Goal: Contribute content: Add original content to the website for others to see

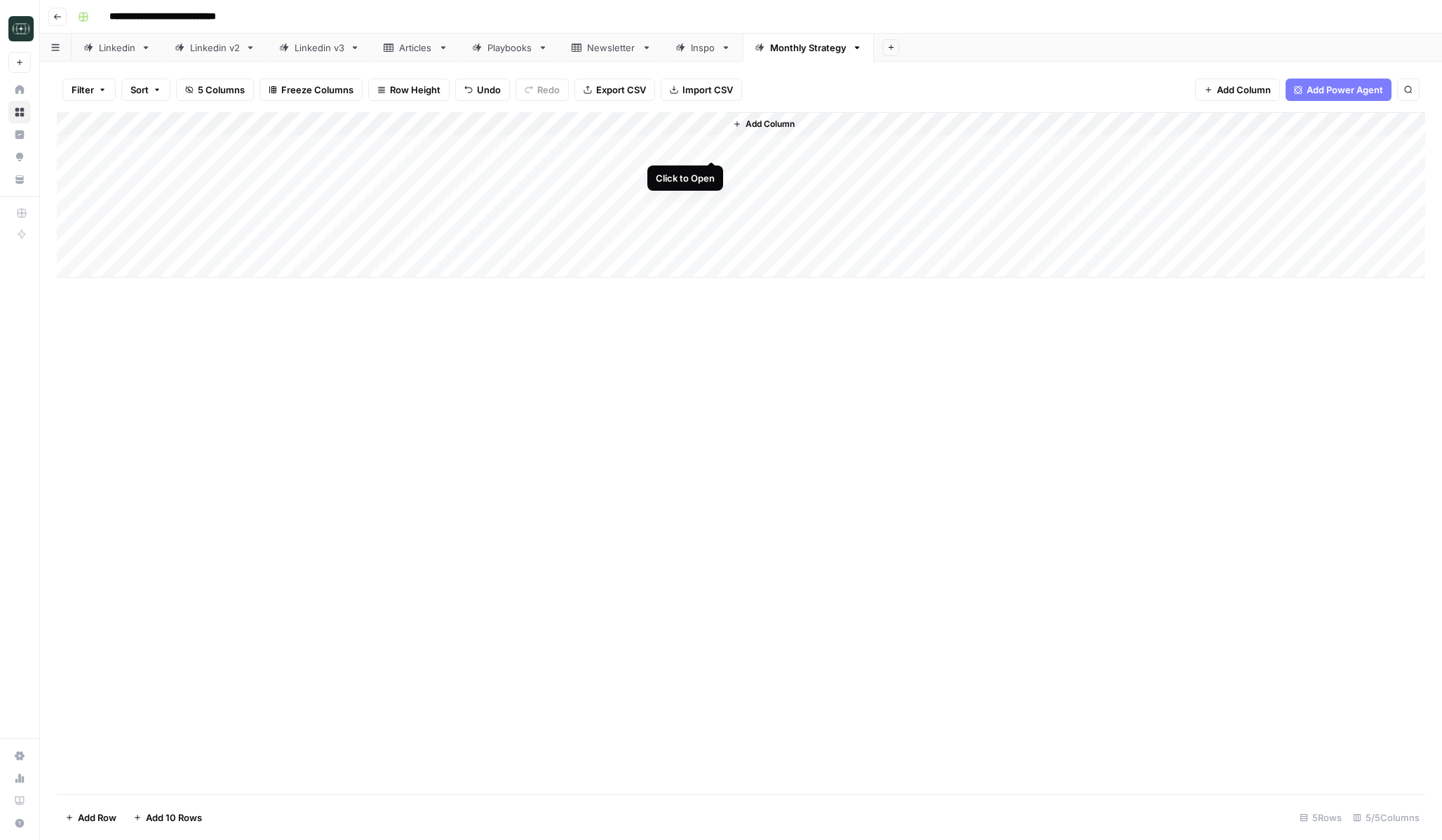
click at [710, 146] on div "Add Column" at bounding box center [740, 195] width 1368 height 165
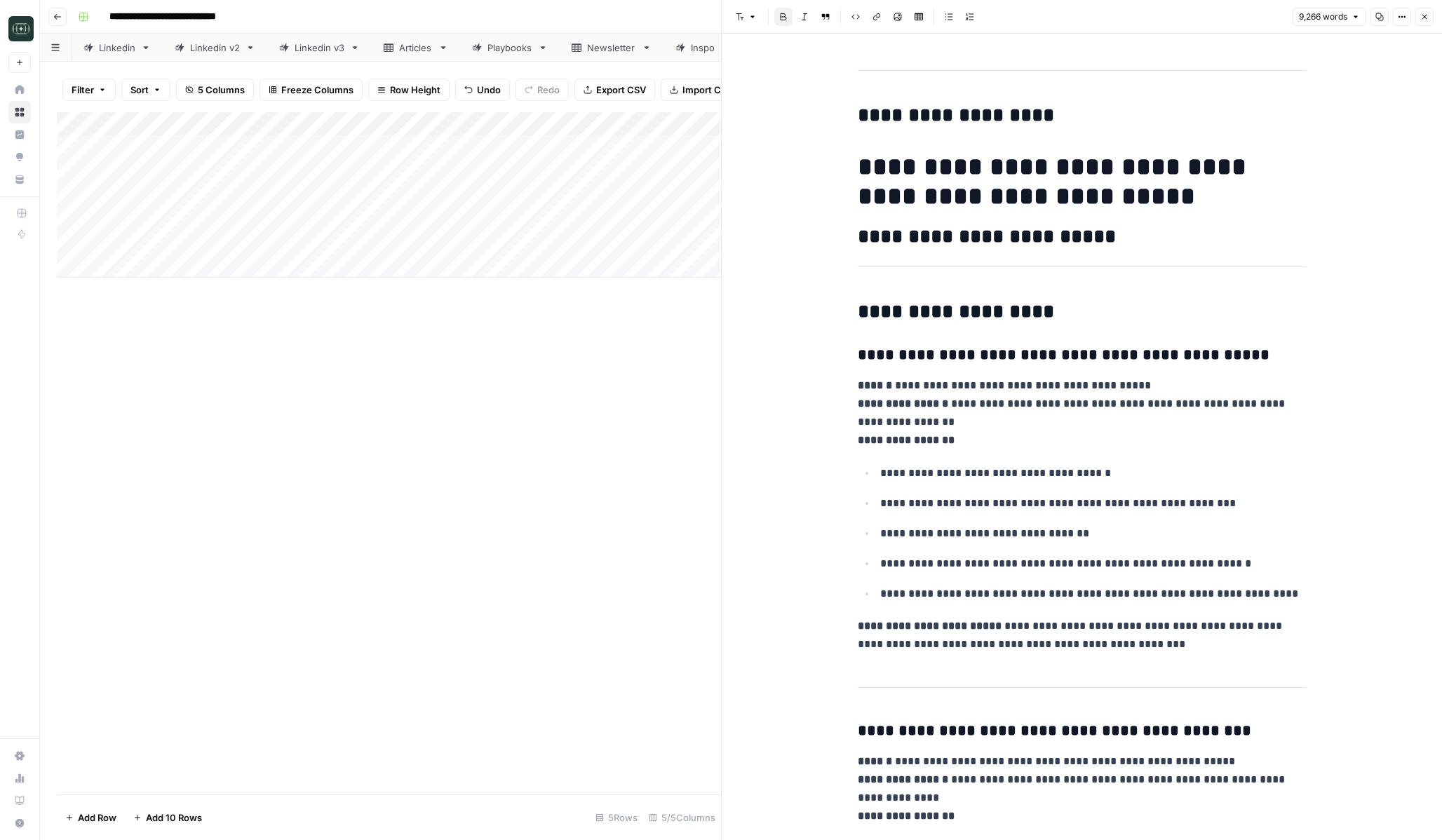
scroll to position [22658, 0]
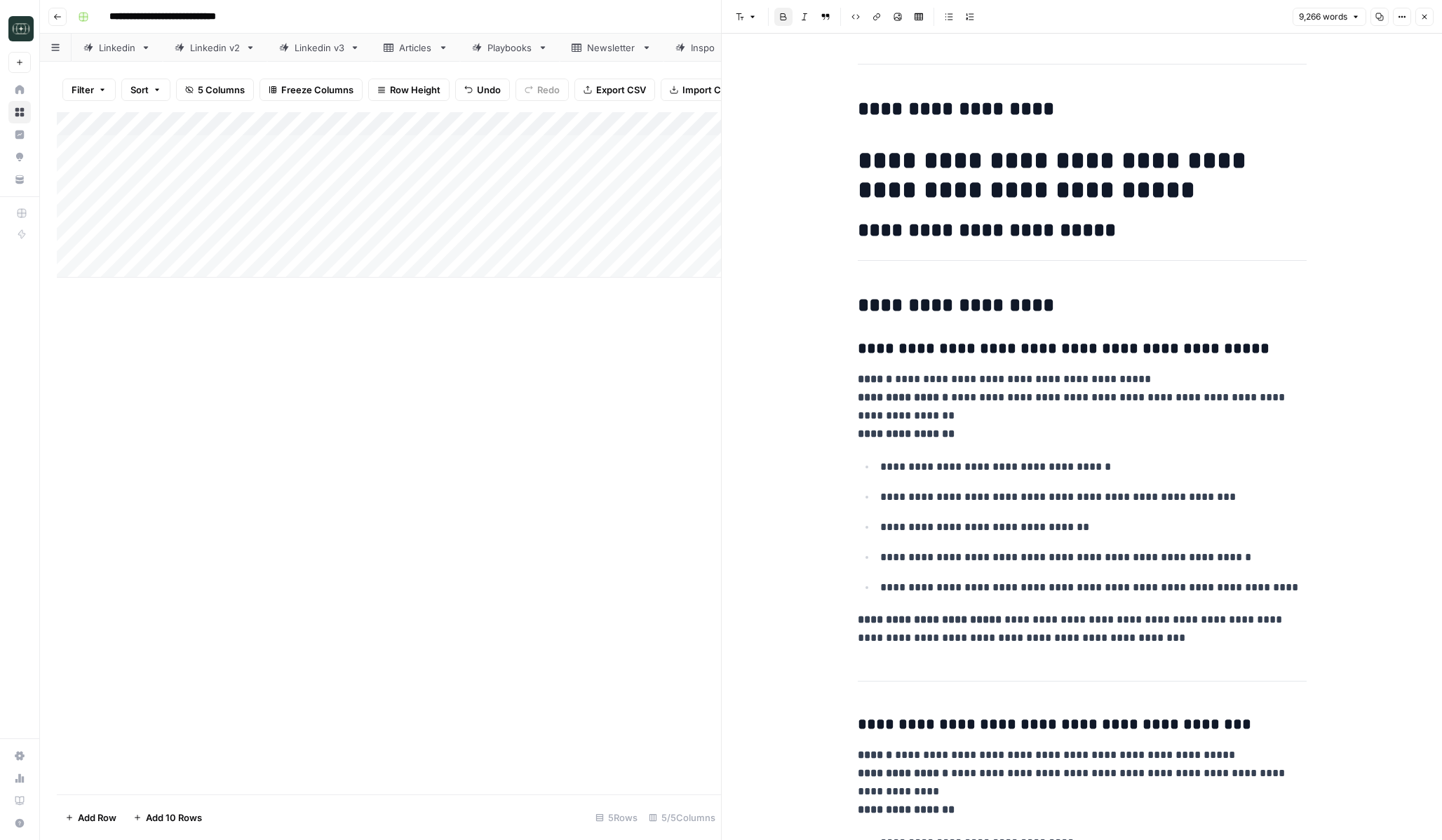
click at [1191, 519] on p "**********" at bounding box center [1094, 527] width 427 height 18
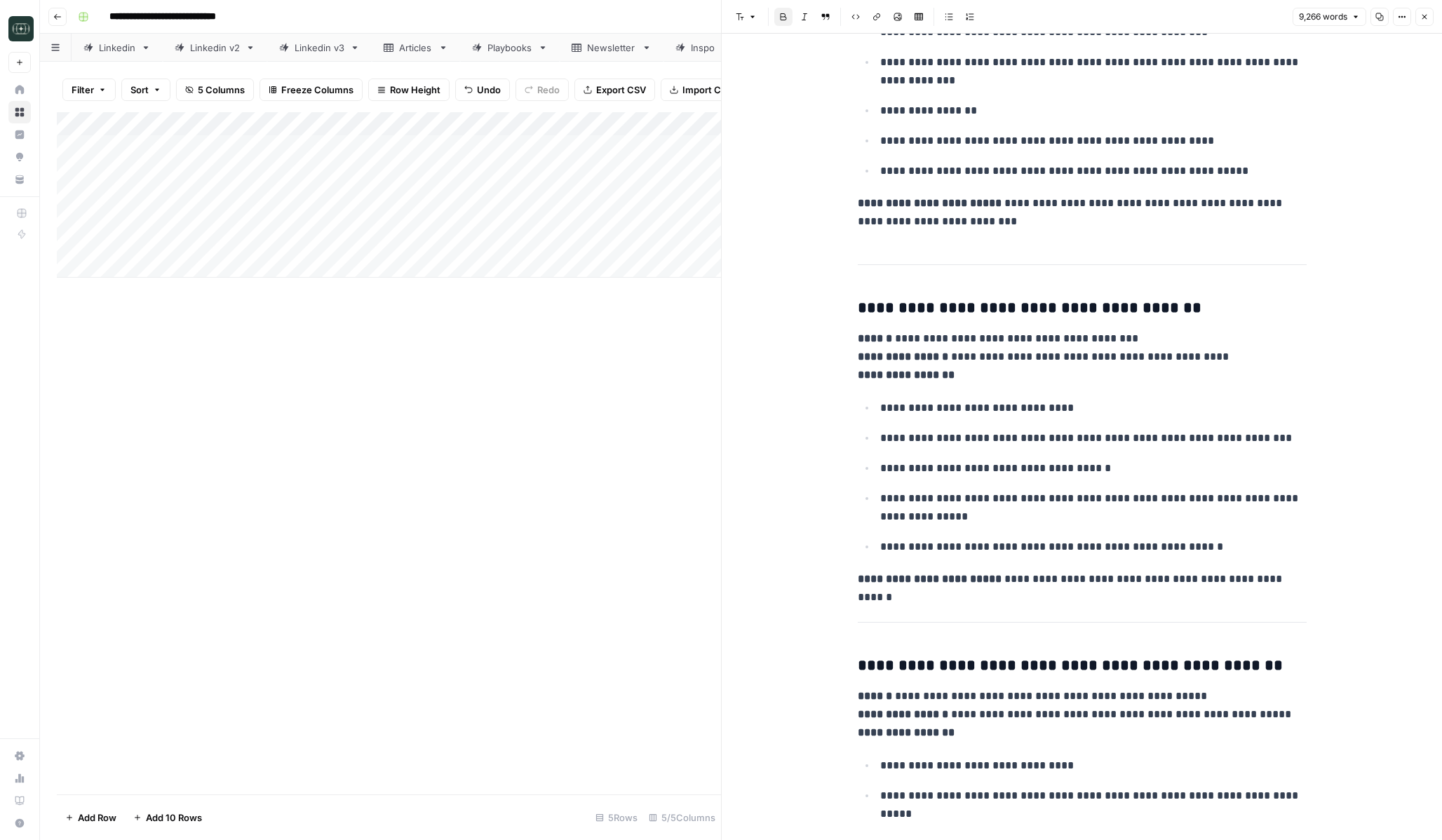
scroll to position [0, 0]
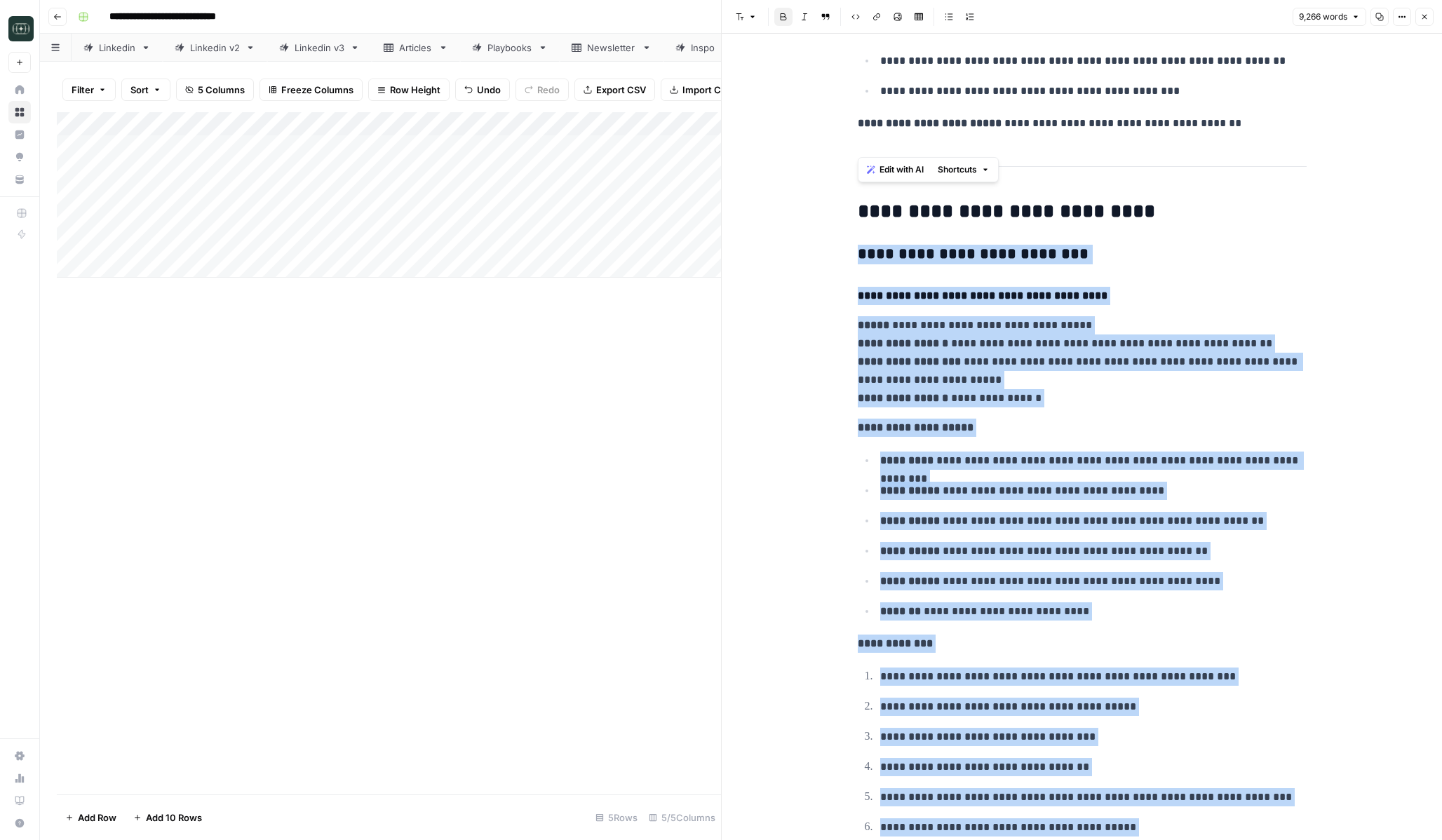
drag, startPoint x: 1042, startPoint y: 693, endPoint x: 842, endPoint y: 192, distance: 539.4
click at [842, 192] on div "**********" at bounding box center [1082, 437] width 721 height 807
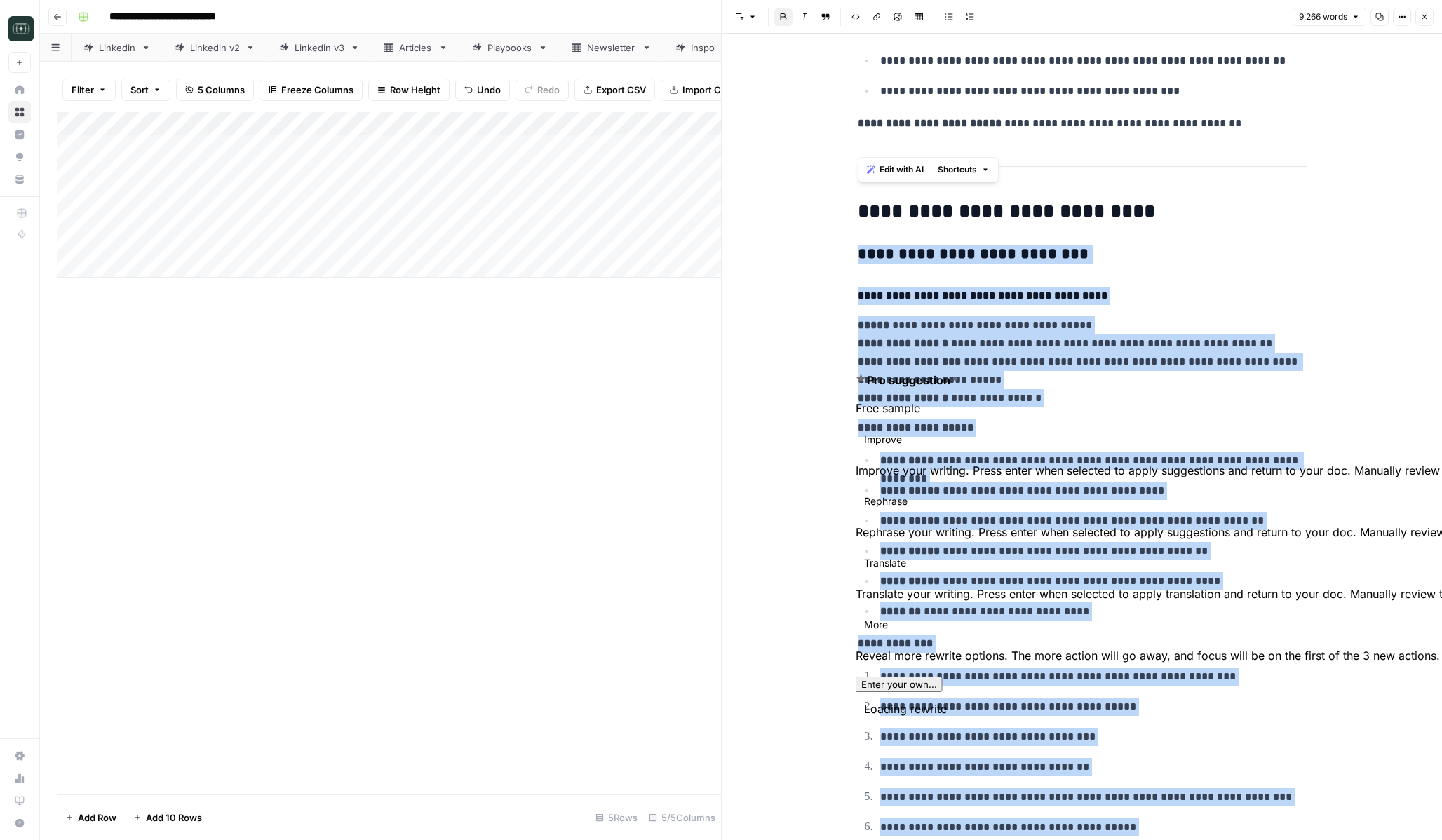
copy div "**********"
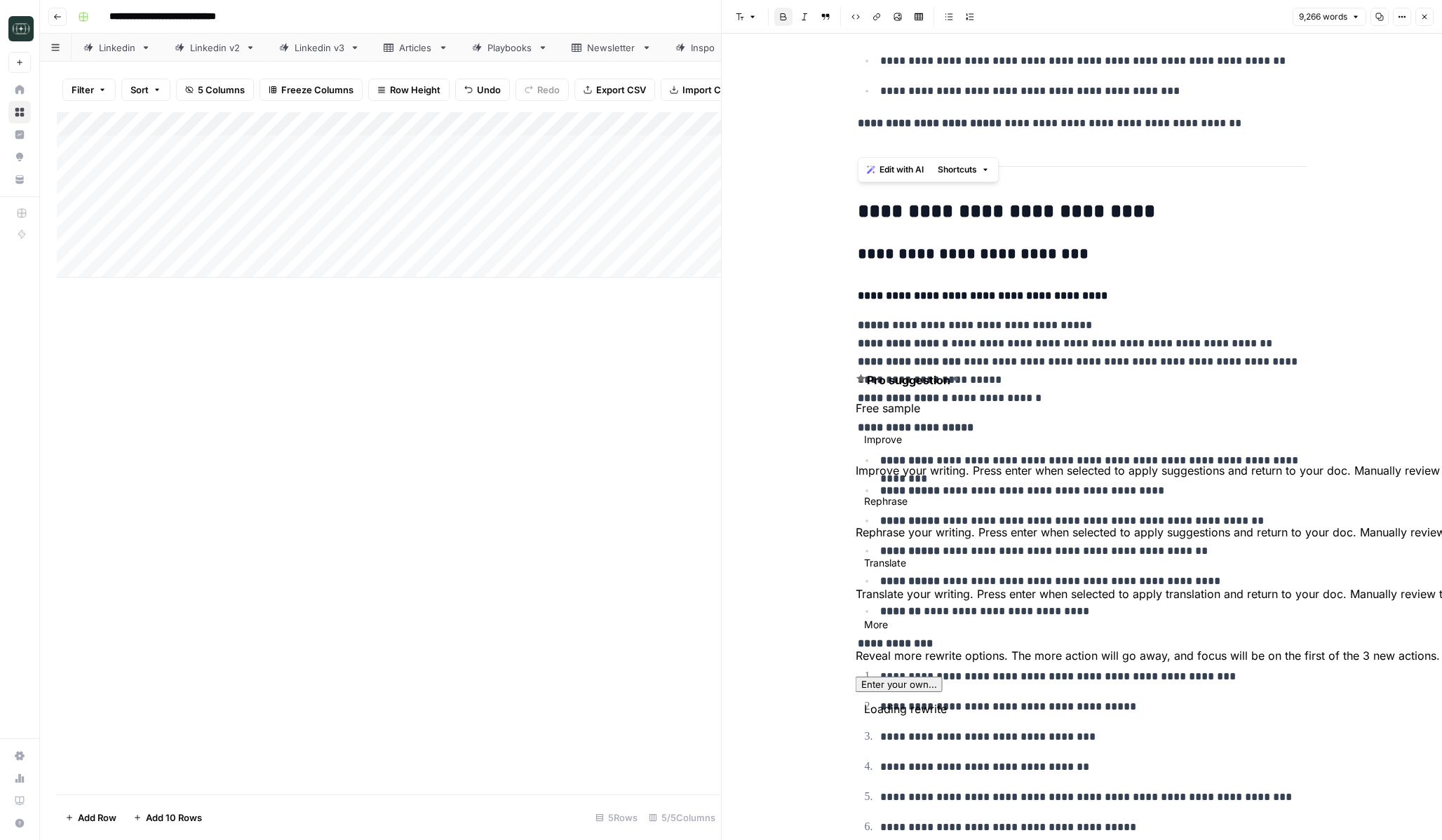
click at [511, 412] on div "Add Column" at bounding box center [388, 454] width 664 height 683
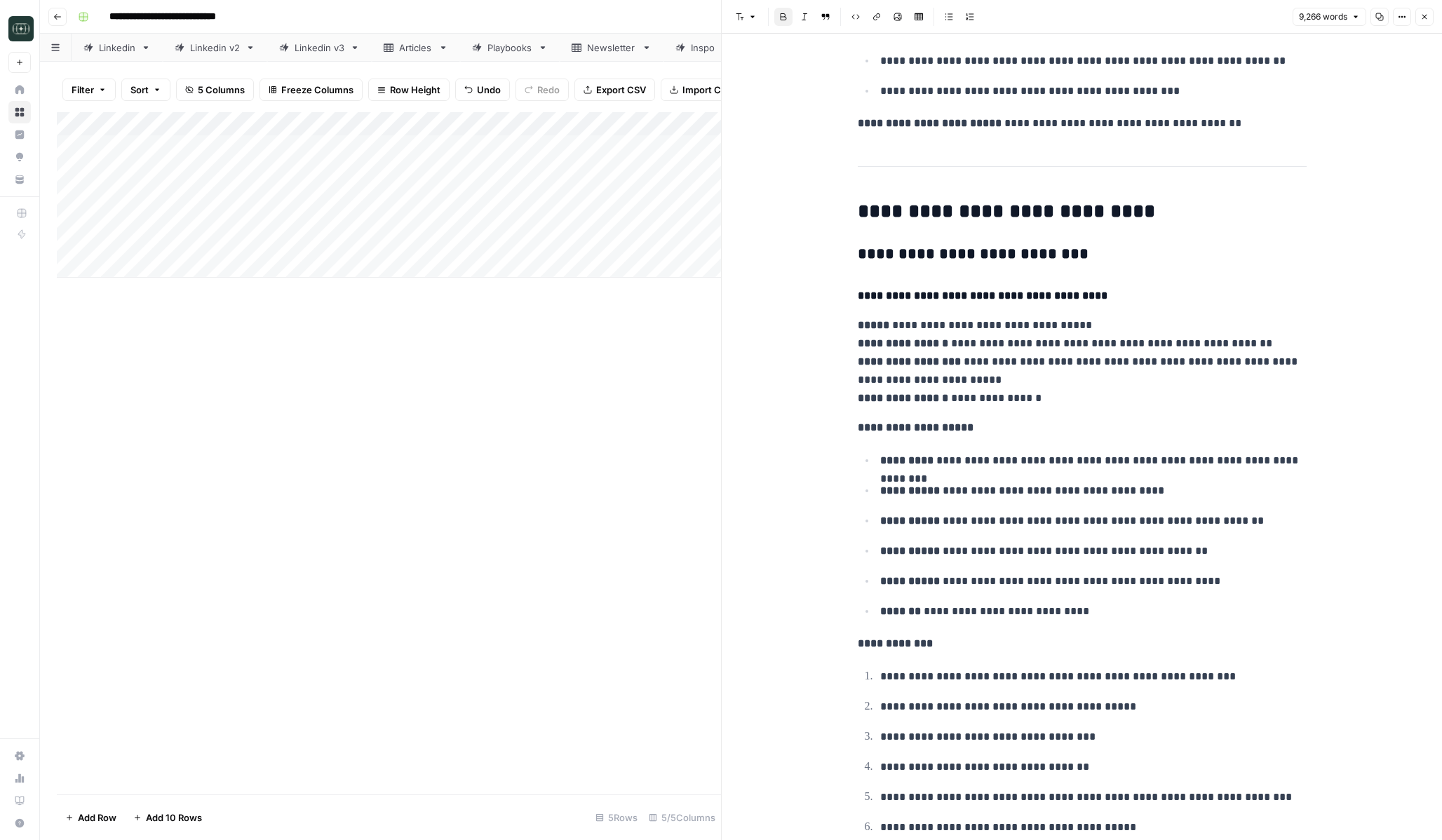
click at [418, 63] on div "Filter Sort 5 Columns Freeze Columns Row Height Undo Redo Export CSV Import CSV…" at bounding box center [380, 451] width 681 height 778
click at [412, 48] on div "Articles" at bounding box center [416, 48] width 34 height 14
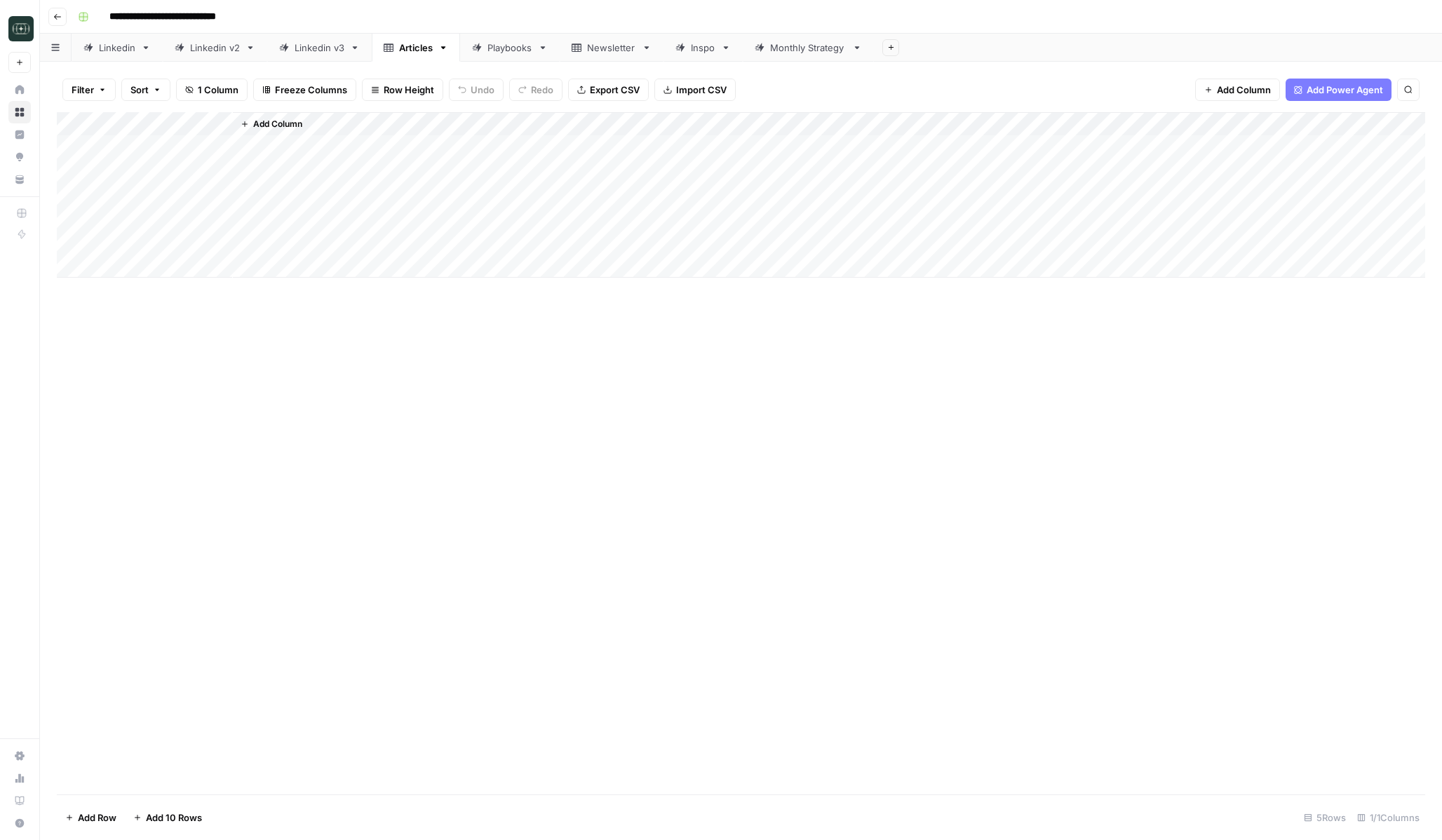
click at [490, 71] on div "Filter Sort 1 Column Freeze Columns Row Height Undo Redo Export CSV Import CSV …" at bounding box center [740, 90] width 1368 height 45
click at [494, 61] on link "Playbooks" at bounding box center [510, 48] width 100 height 28
click at [258, 307] on div "Add Column" at bounding box center [740, 454] width 1368 height 683
click at [239, 282] on div "Add Column" at bounding box center [740, 207] width 1368 height 189
type textarea "**********"
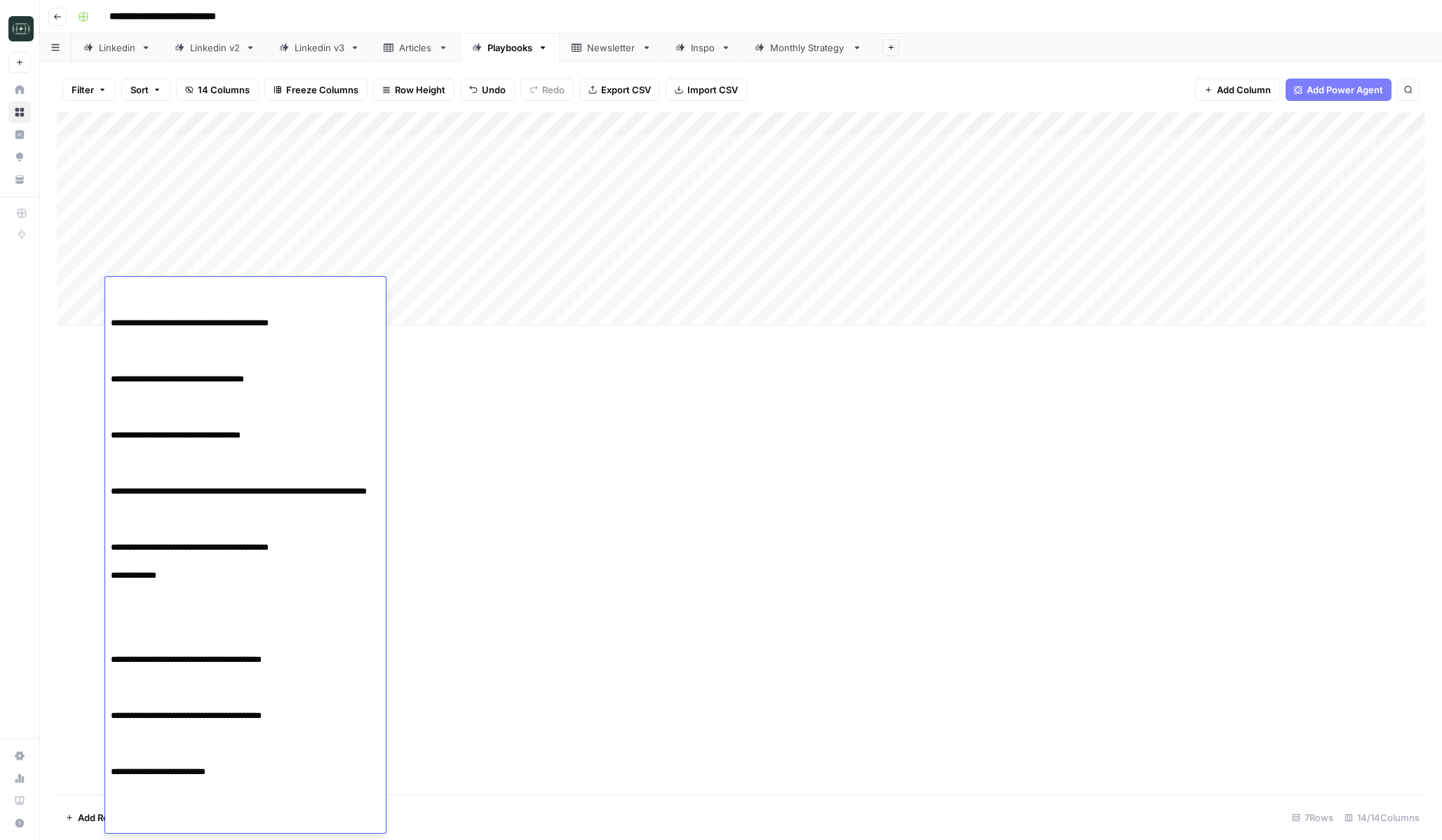
click at [545, 474] on div "Add Column" at bounding box center [740, 454] width 1368 height 683
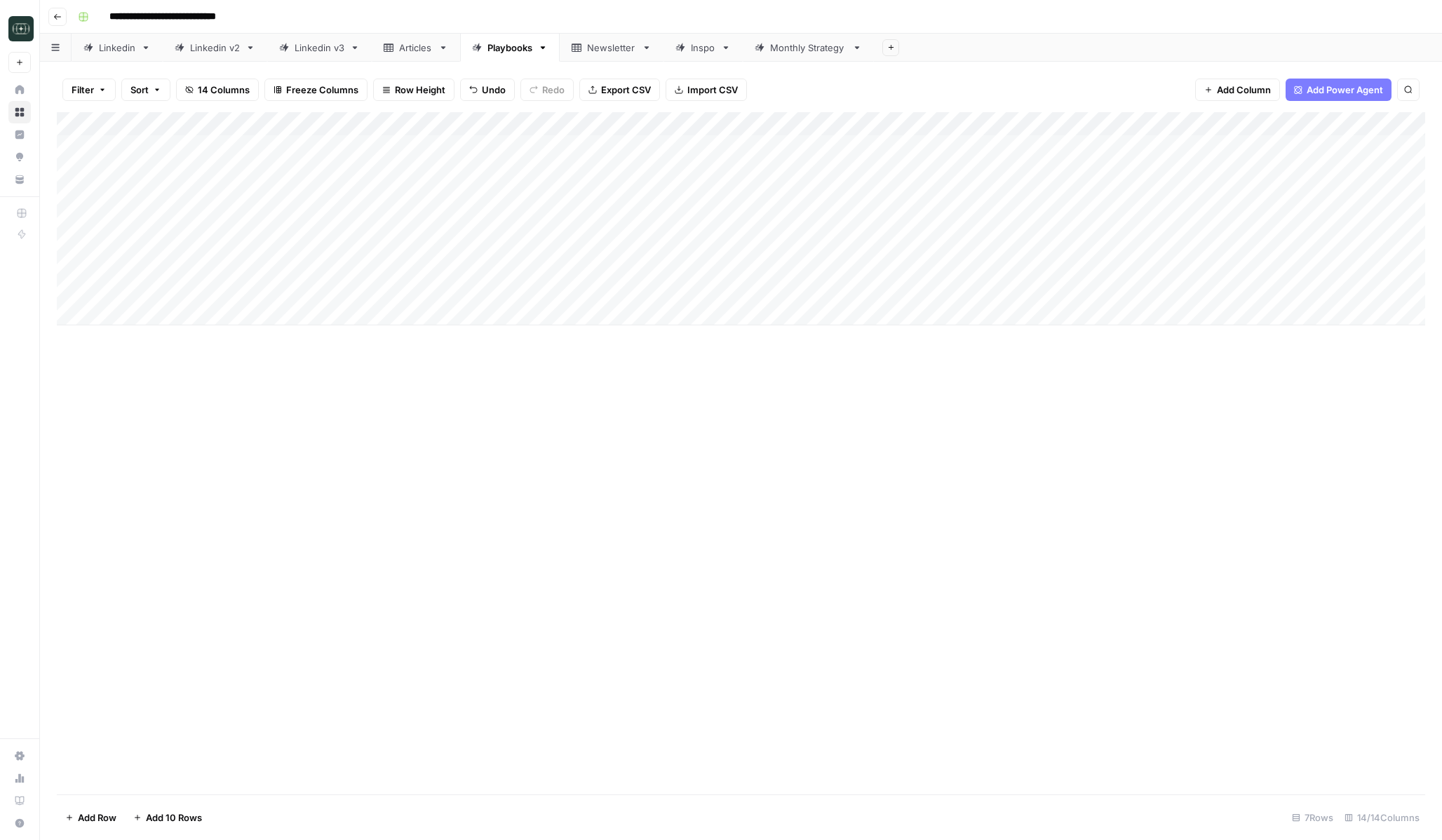
click at [686, 124] on div "Add Column" at bounding box center [740, 219] width 1368 height 213
click at [783, 488] on div "Add Column" at bounding box center [740, 454] width 1368 height 683
click at [661, 294] on div "Add Column" at bounding box center [740, 219] width 1368 height 213
click at [438, 293] on div "Add Column" at bounding box center [740, 219] width 1368 height 213
click at [307, 63] on div "Filter Sort 14 Columns Freeze Columns Row Height Undo Redo Export CSV Import CS…" at bounding box center [740, 451] width 1402 height 778
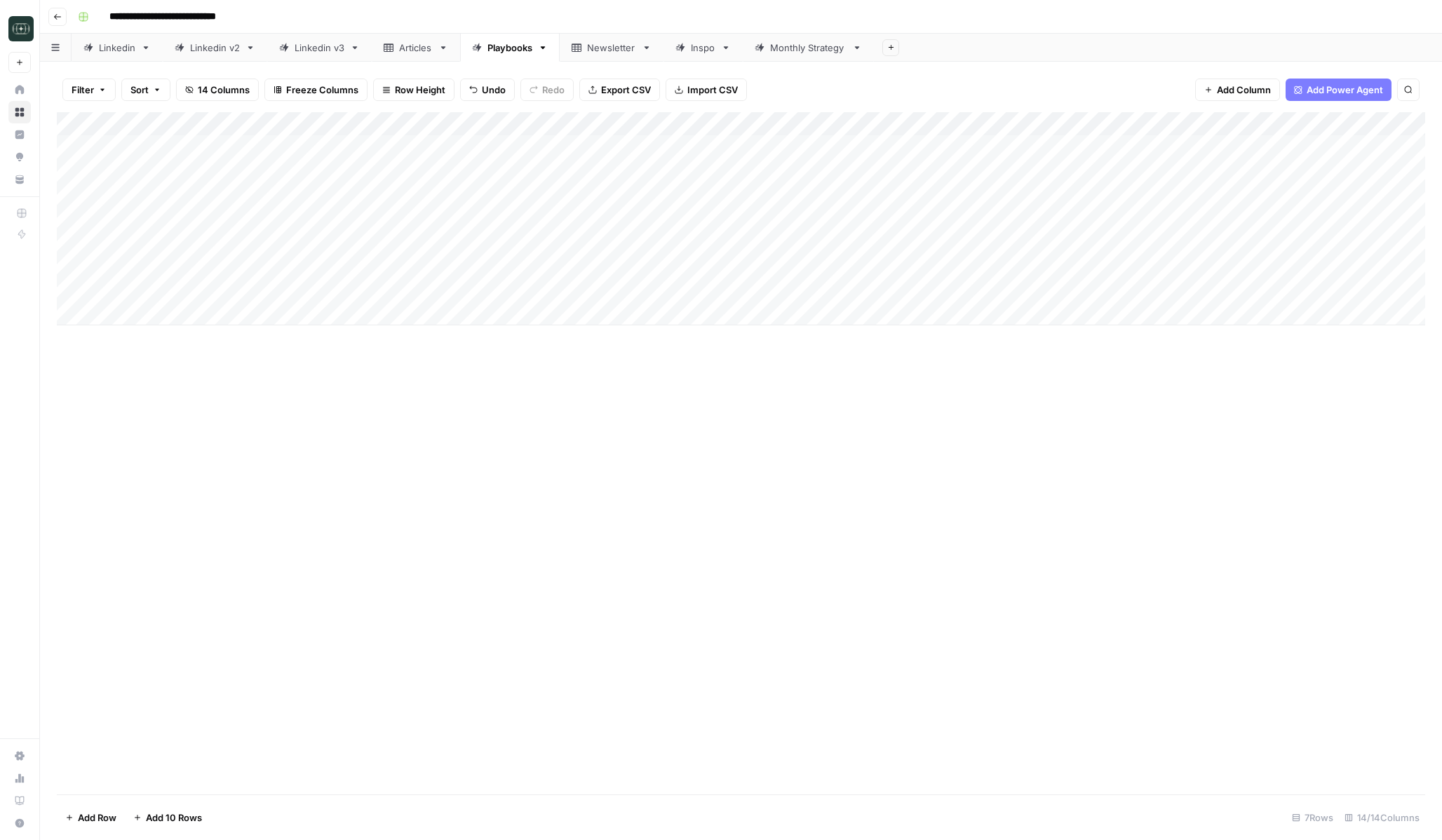
click at [838, 46] on div "Monthly Strategy" at bounding box center [808, 48] width 77 height 14
click at [707, 144] on div "Add Column" at bounding box center [740, 195] width 1368 height 165
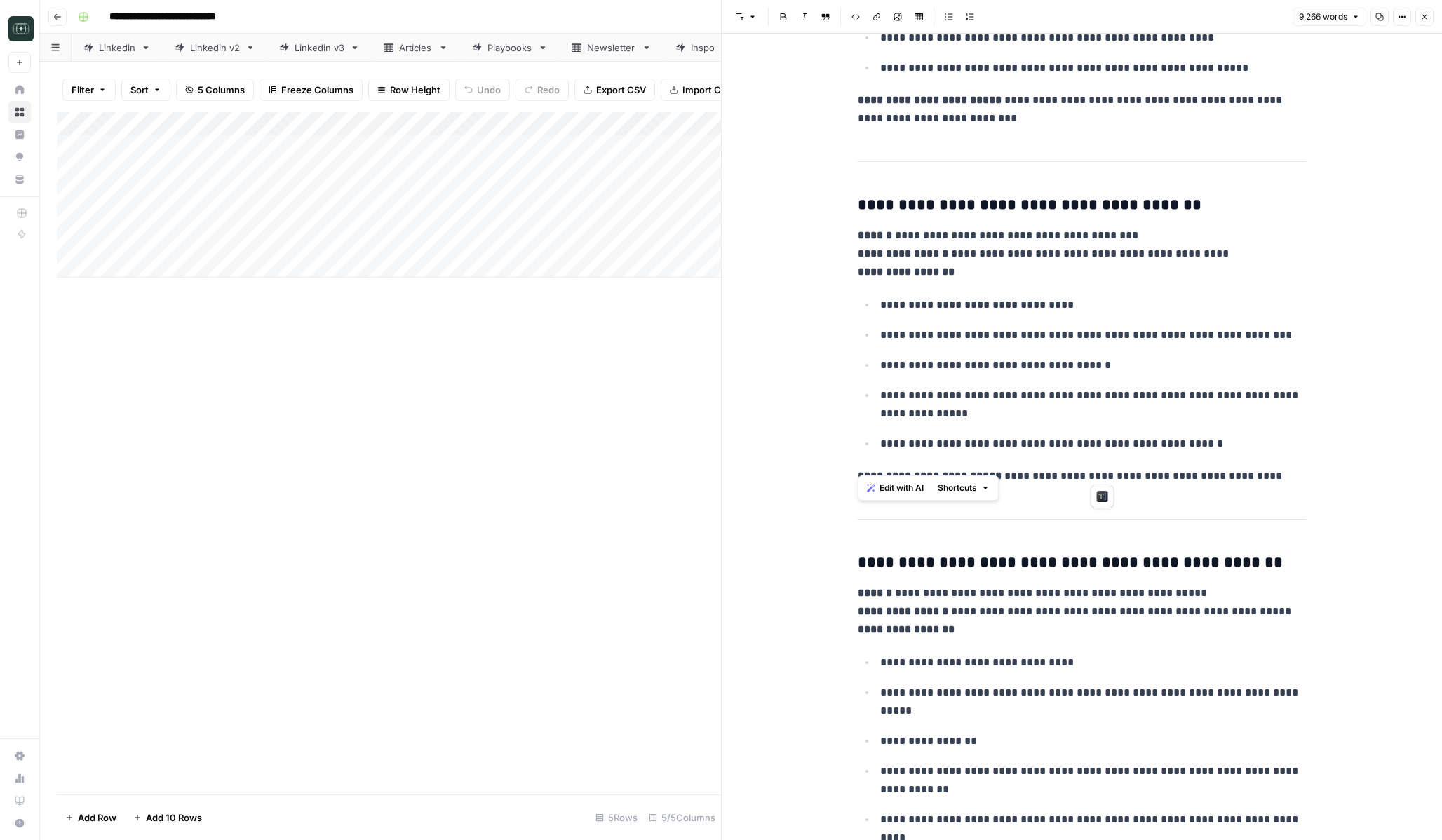
scroll to position [24495, 0]
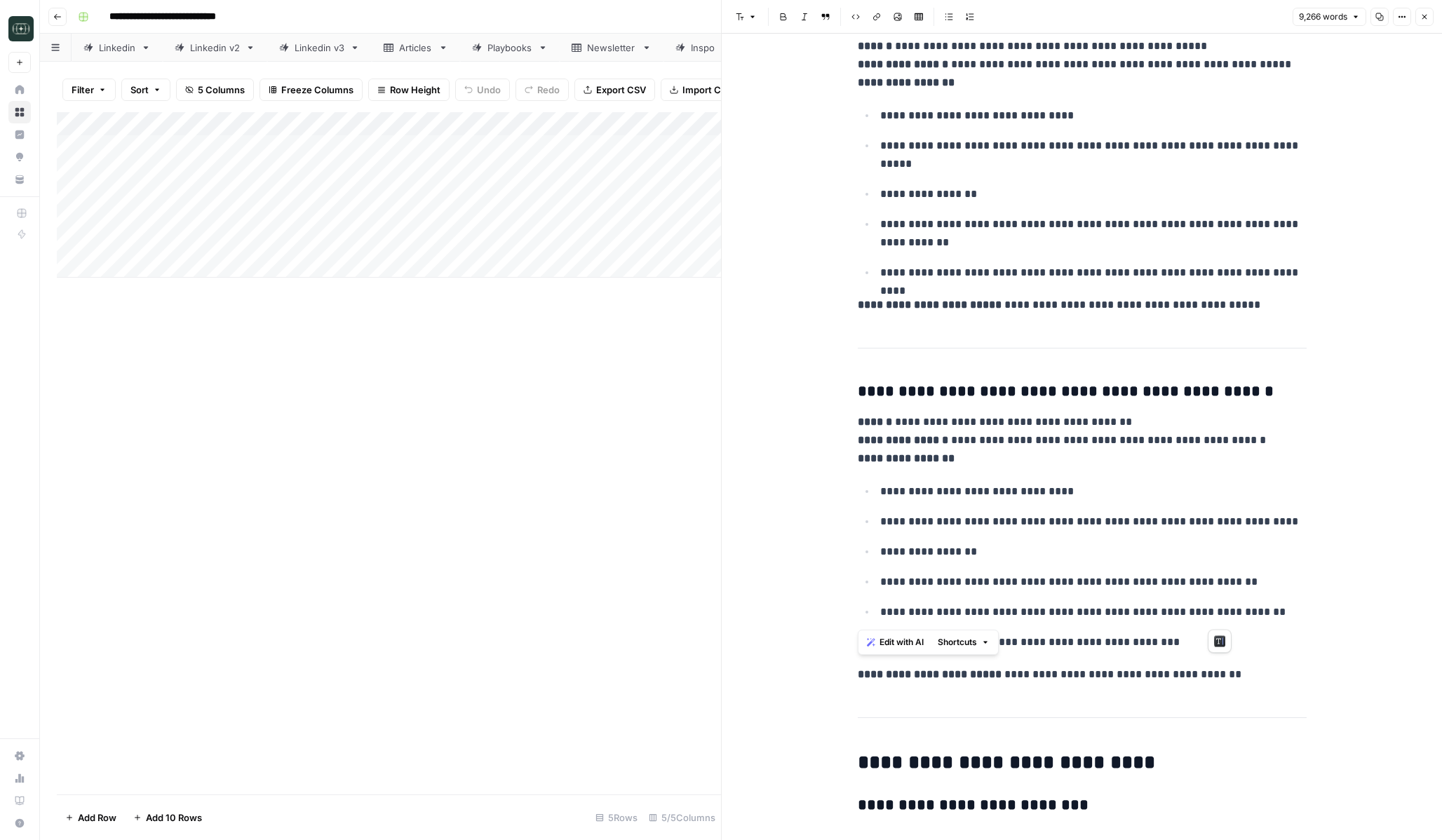
drag, startPoint x: 862, startPoint y: 371, endPoint x: 1289, endPoint y: 616, distance: 492.3
click at [514, 51] on div "Playbooks" at bounding box center [510, 48] width 45 height 14
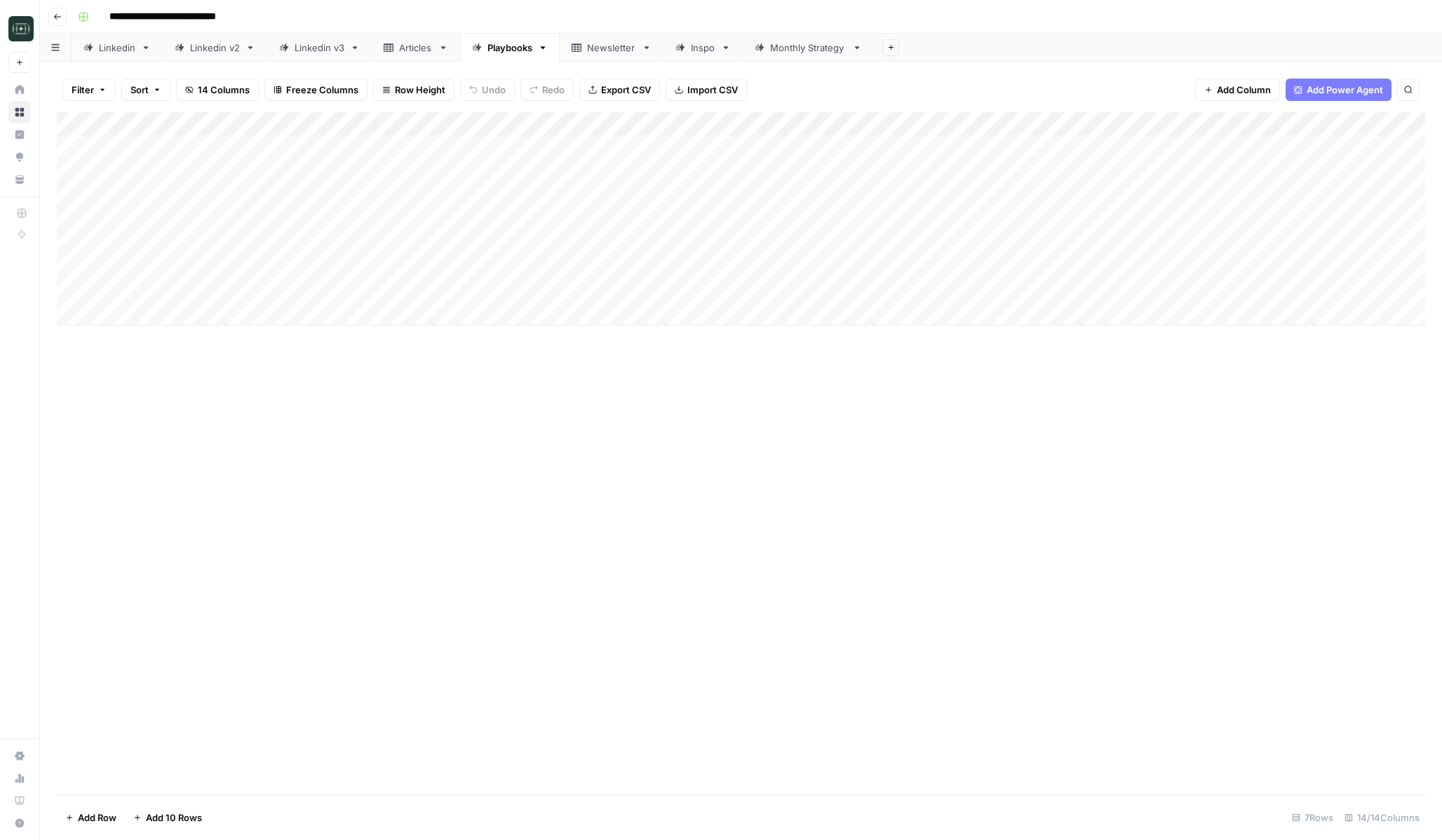
click at [243, 317] on div "Add Column" at bounding box center [740, 219] width 1368 height 213
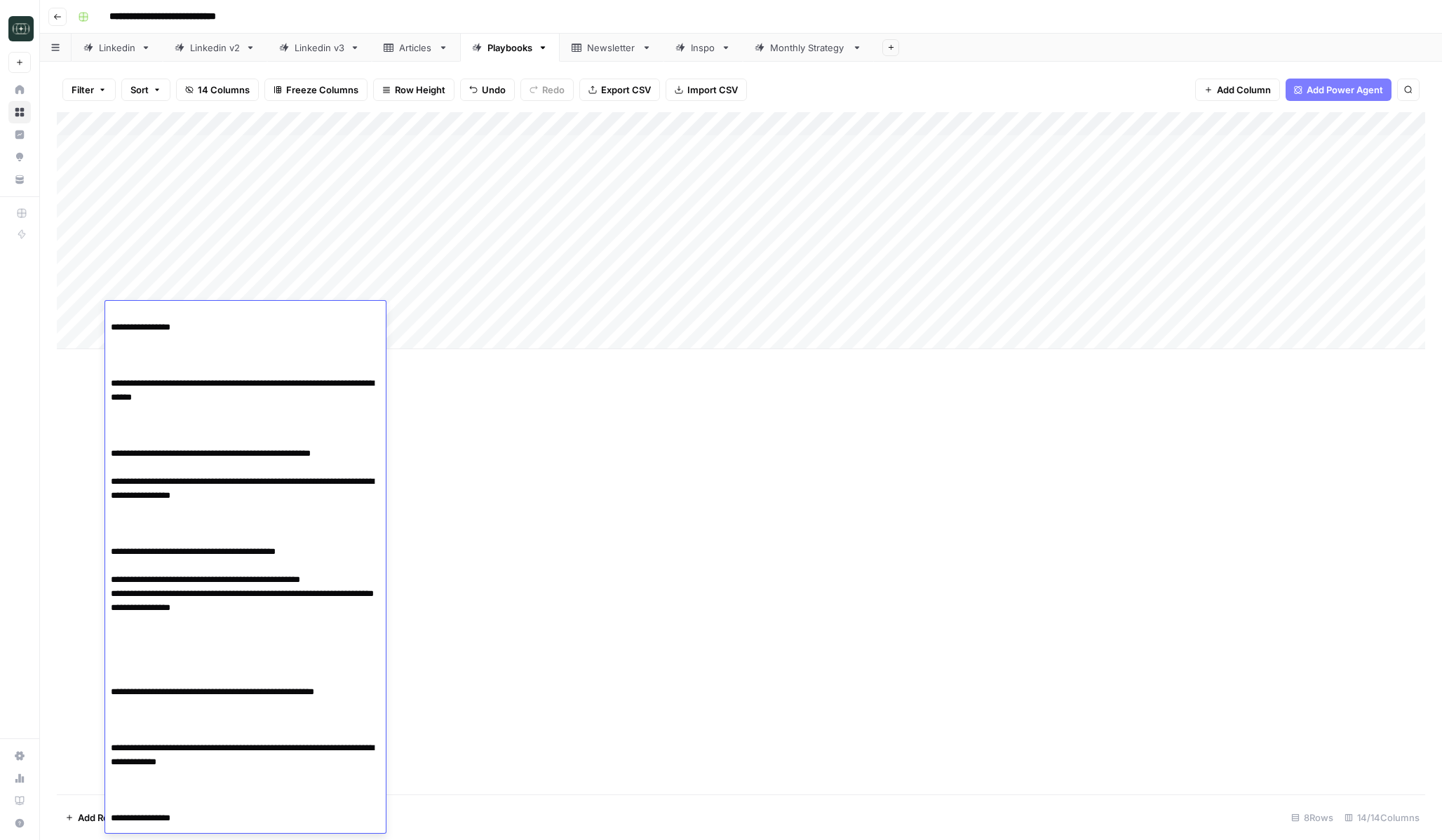
scroll to position [339, 0]
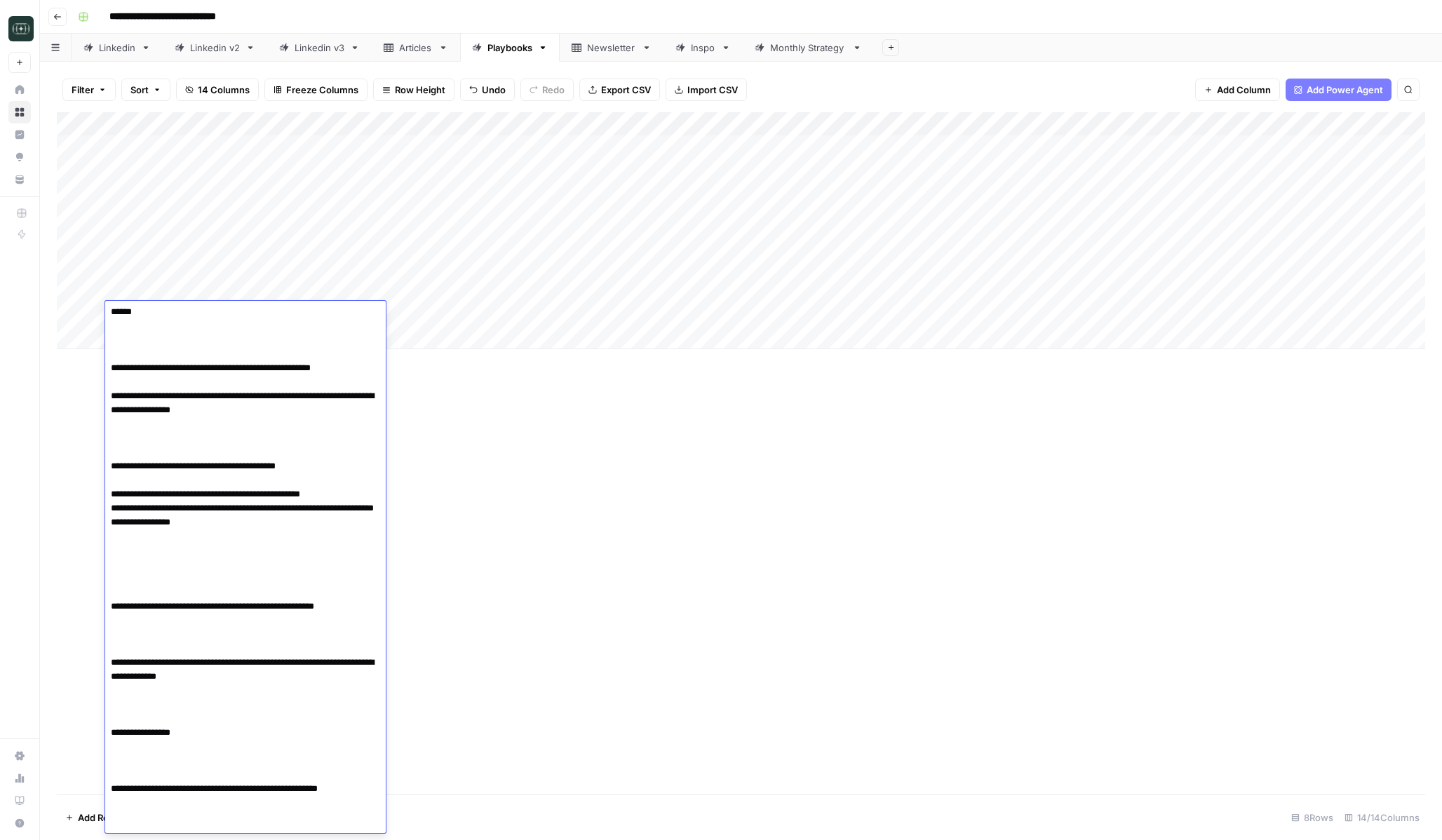
drag, startPoint x: 323, startPoint y: 826, endPoint x: 106, endPoint y: 492, distance: 398.3
type textarea "**********"
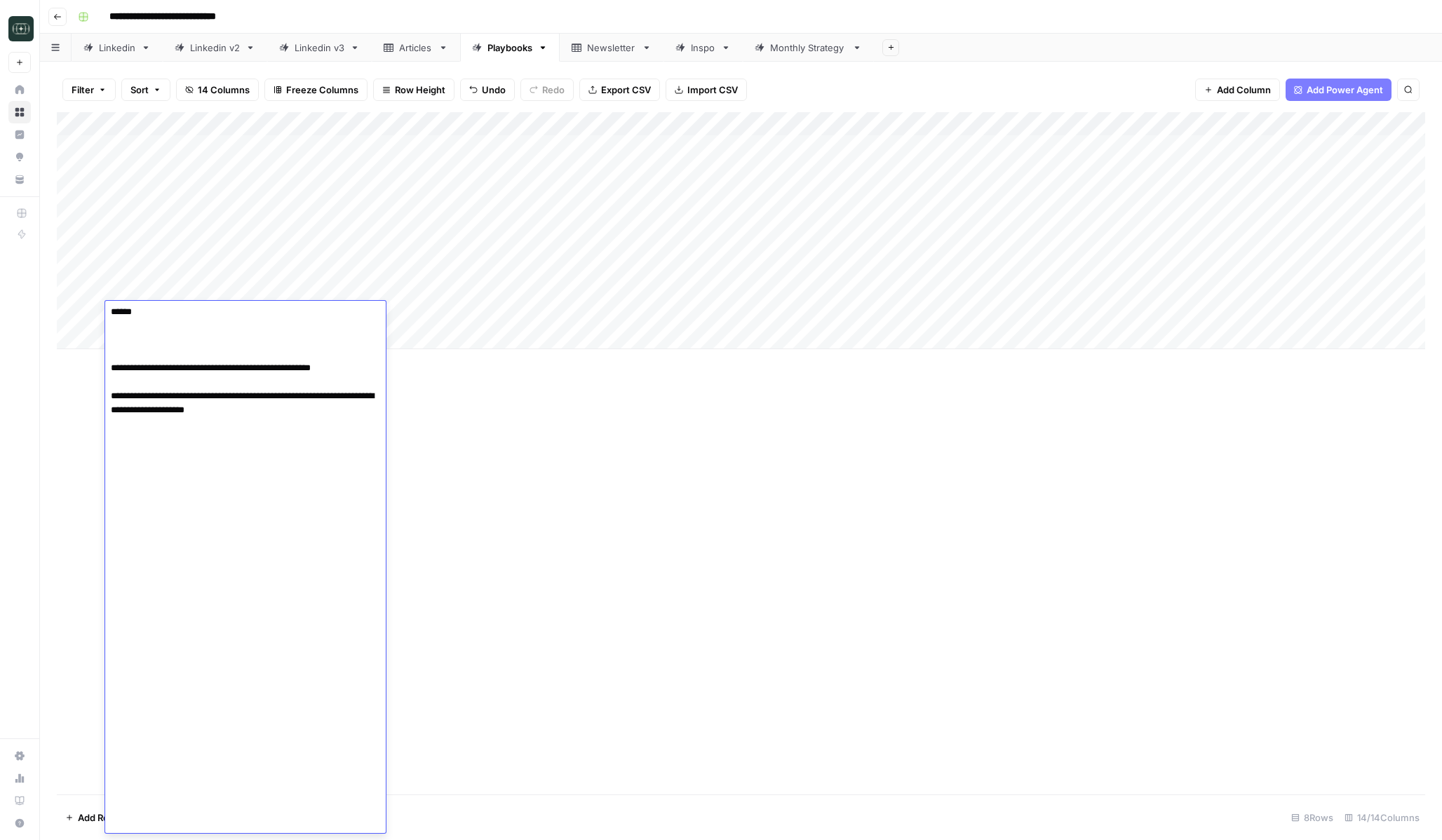
scroll to position [11, 0]
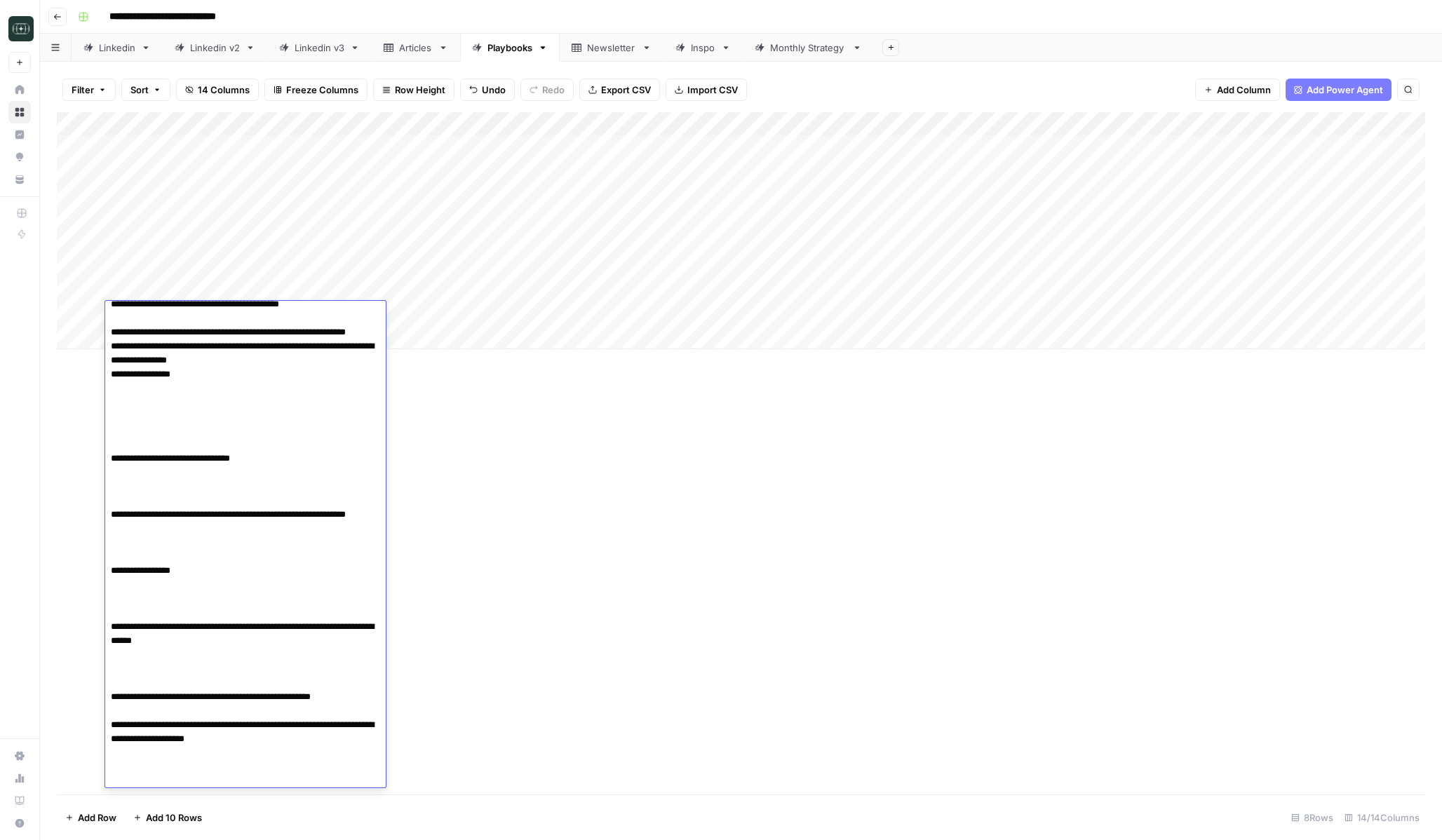
click at [486, 456] on div "Add Column" at bounding box center [740, 454] width 1368 height 683
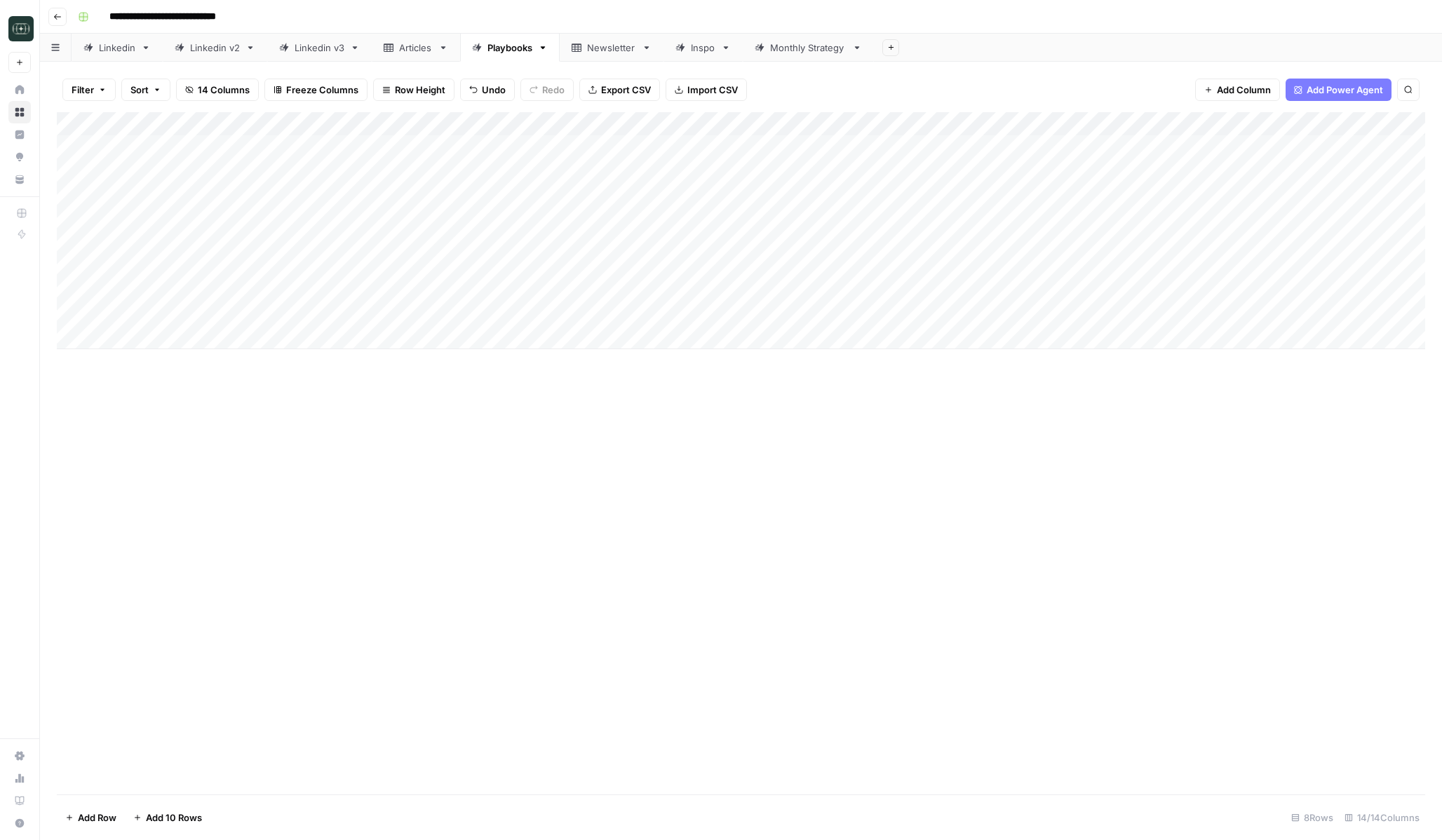
click at [266, 342] on div "Add Column" at bounding box center [740, 231] width 1368 height 237
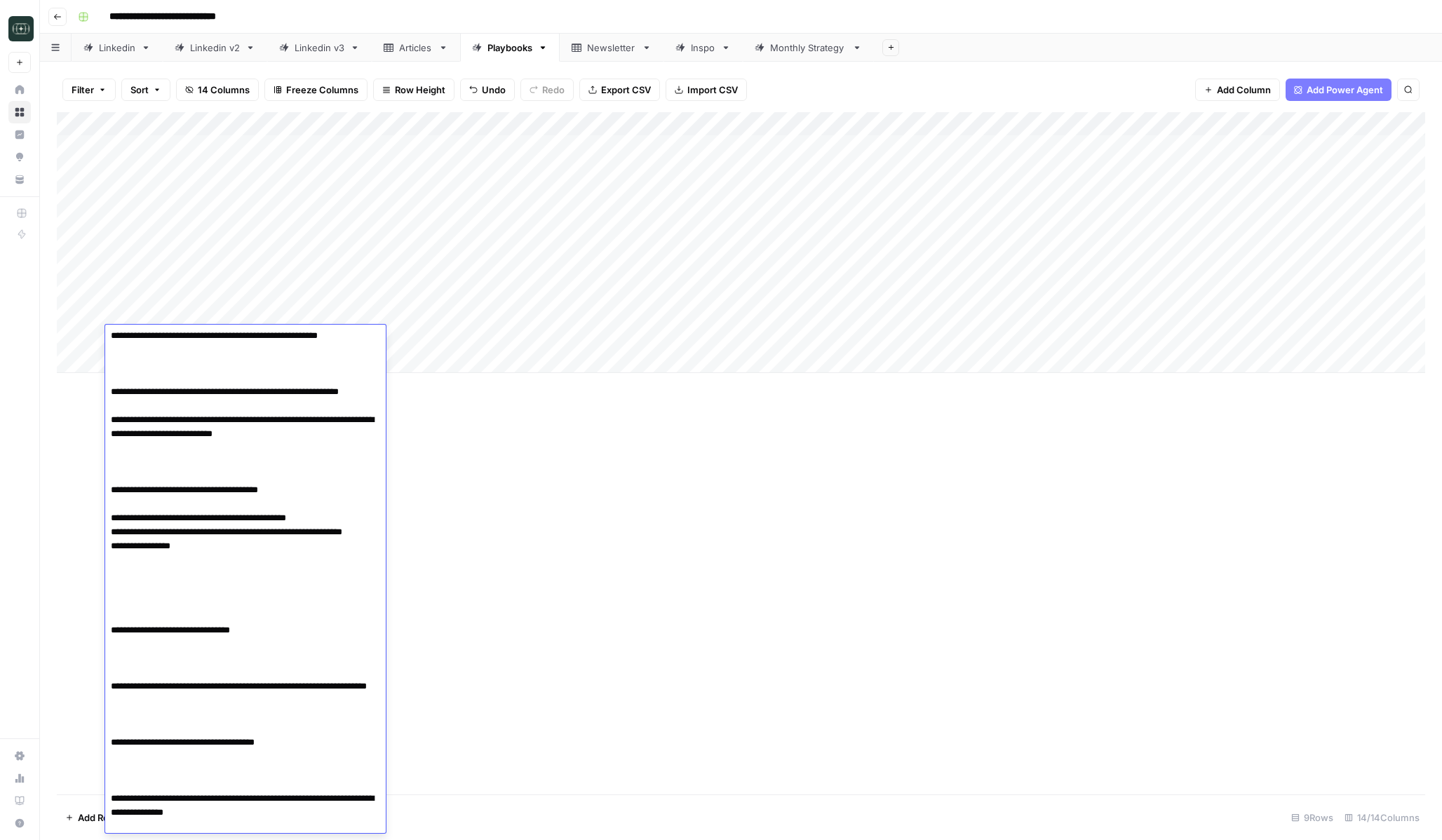
scroll to position [355, 0]
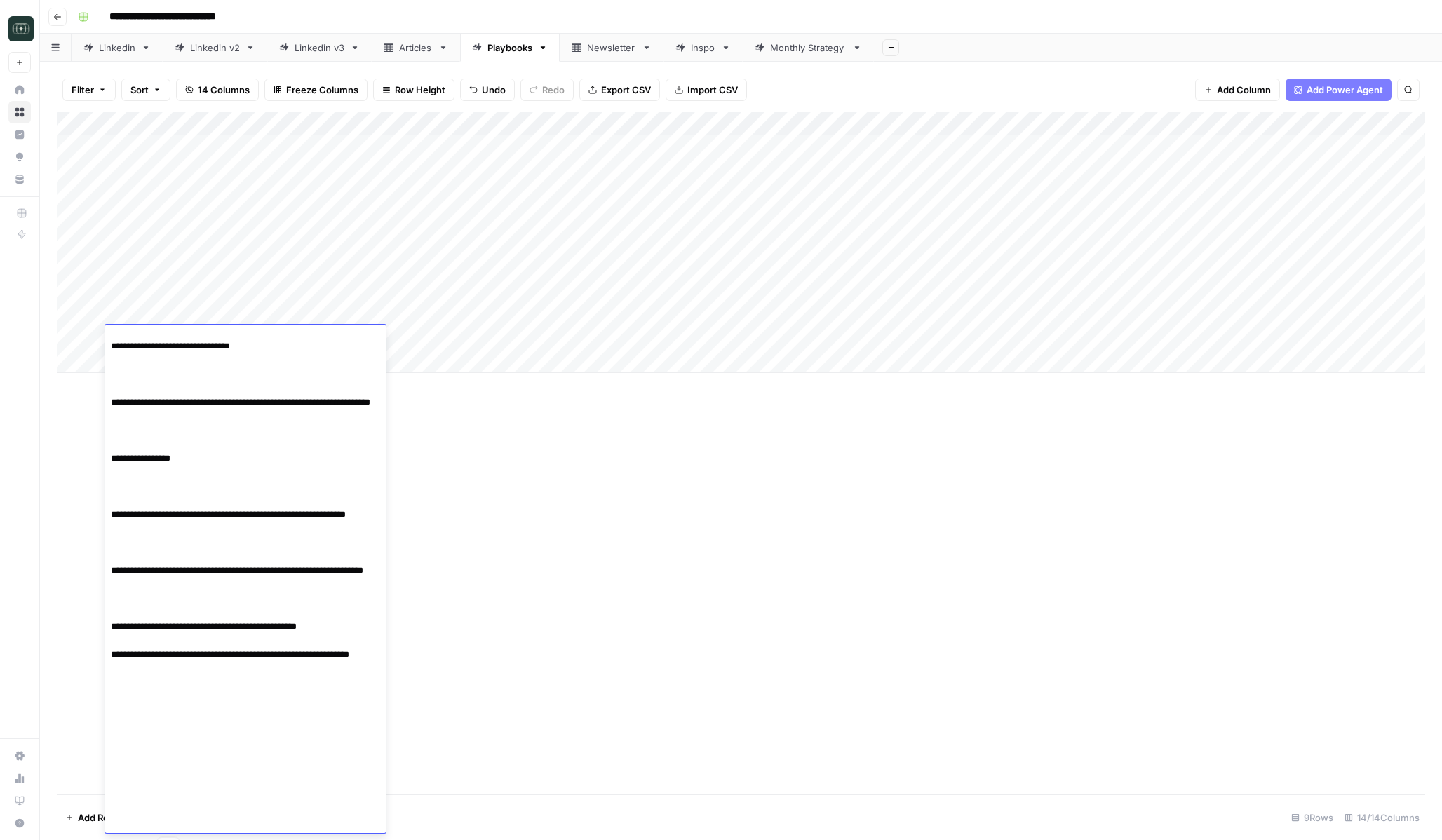
drag, startPoint x: 109, startPoint y: 485, endPoint x: 385, endPoint y: 840, distance: 449.7
click at [385, 840] on body "**********" at bounding box center [721, 420] width 1442 height 840
type textarea "**********"
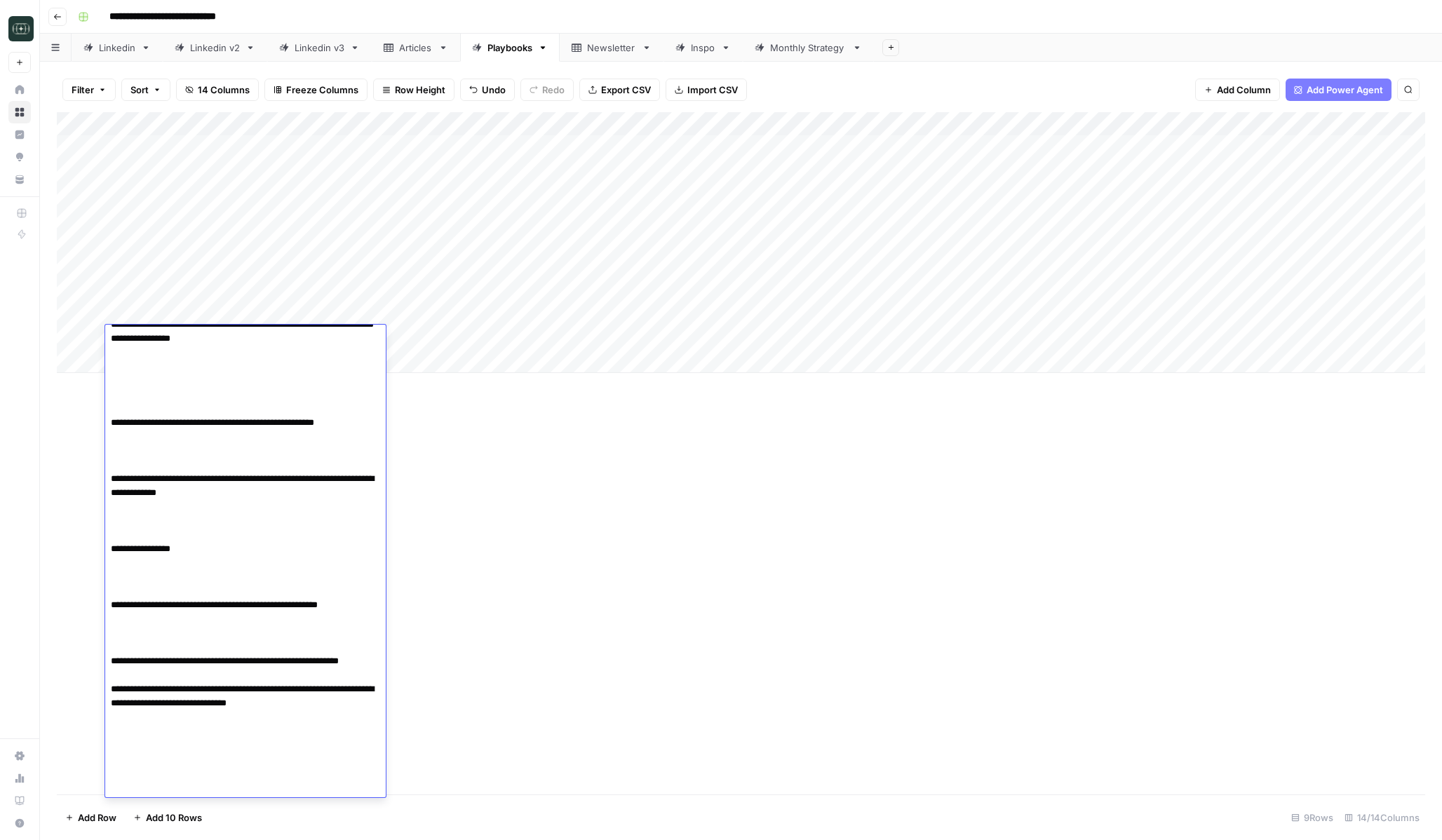
scroll to position [20, 0]
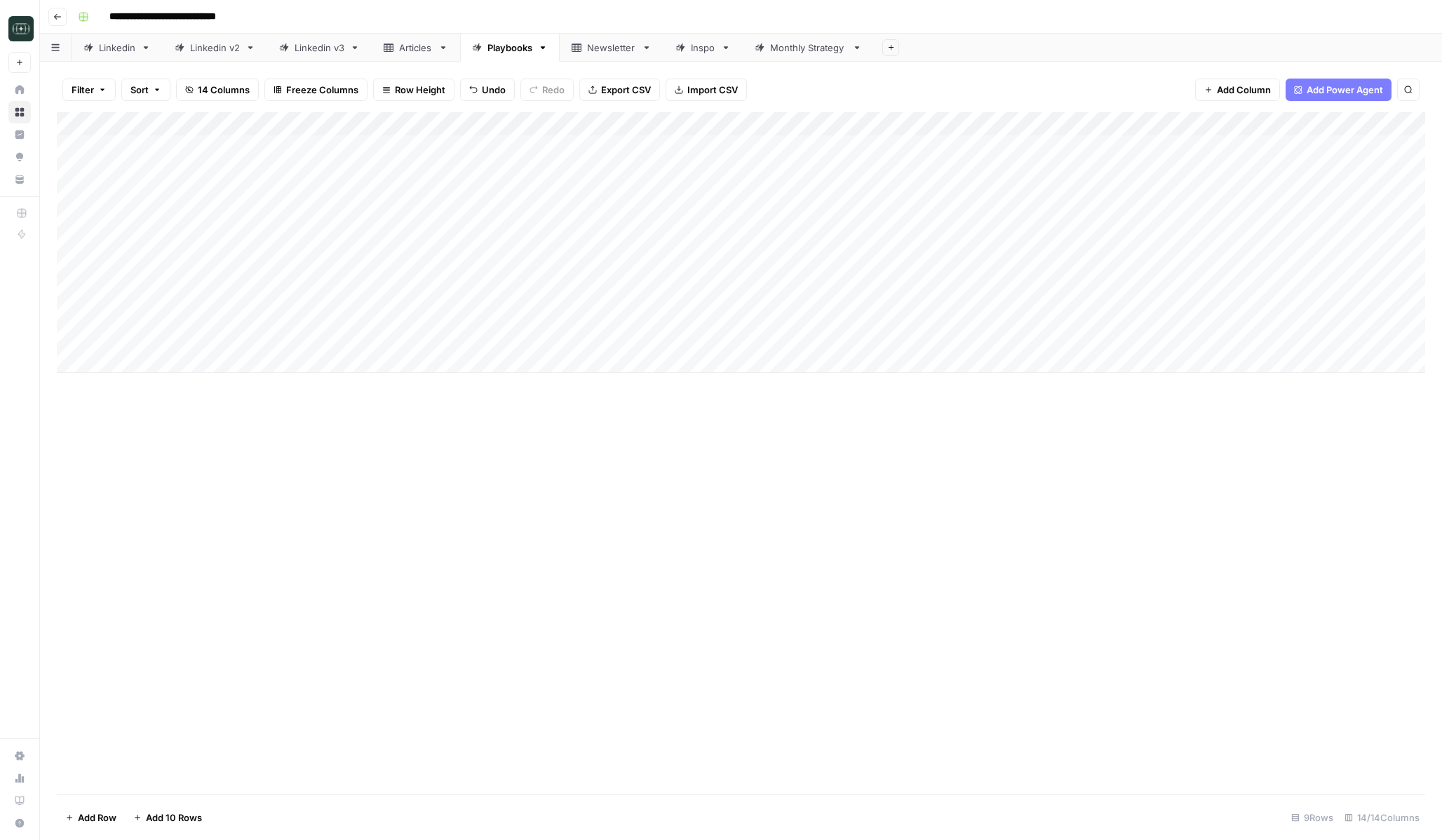
click at [657, 566] on div "Add Column" at bounding box center [740, 454] width 1368 height 683
click at [224, 358] on div "Add Column" at bounding box center [740, 243] width 1368 height 261
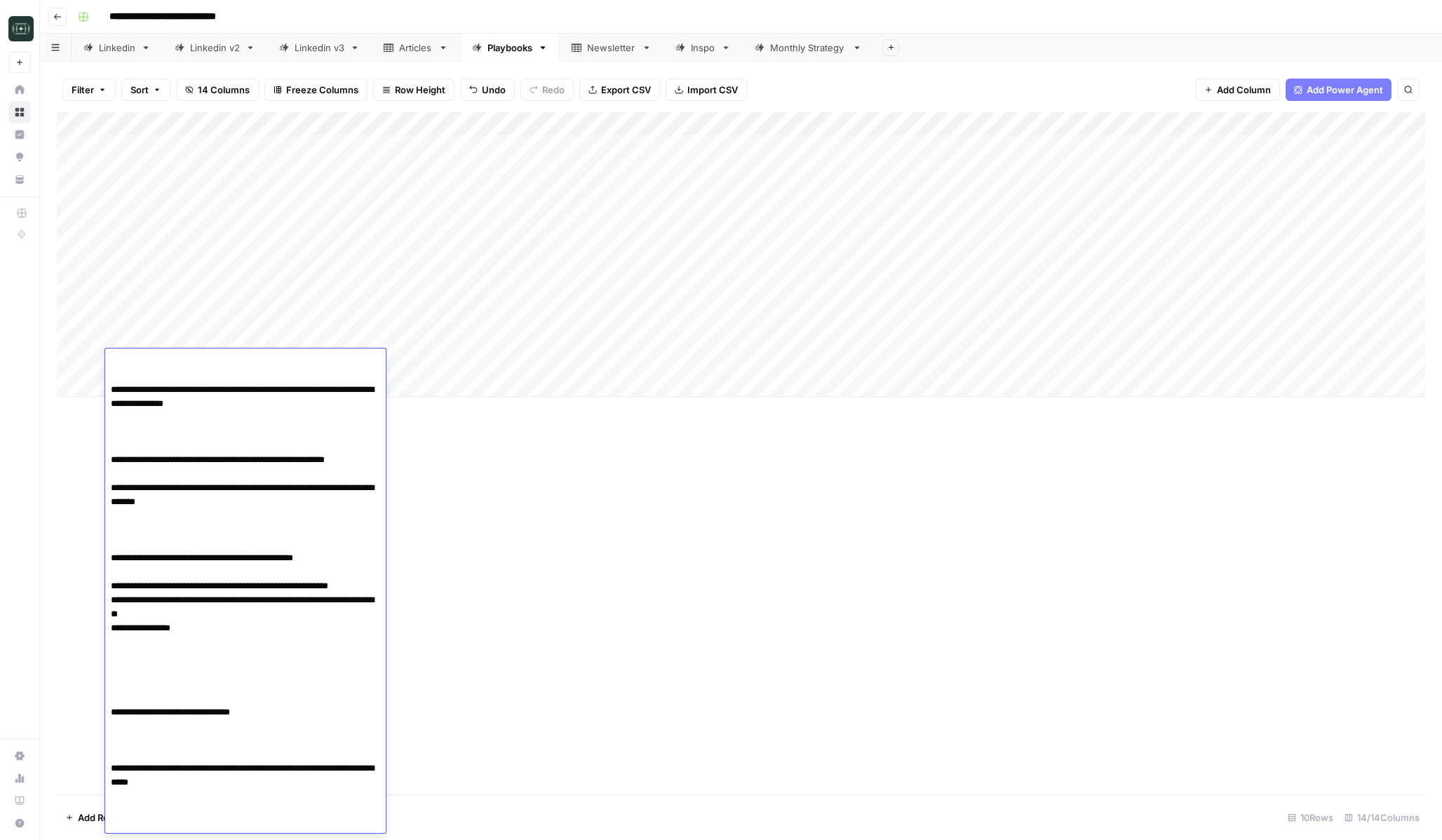
scroll to position [301, 0]
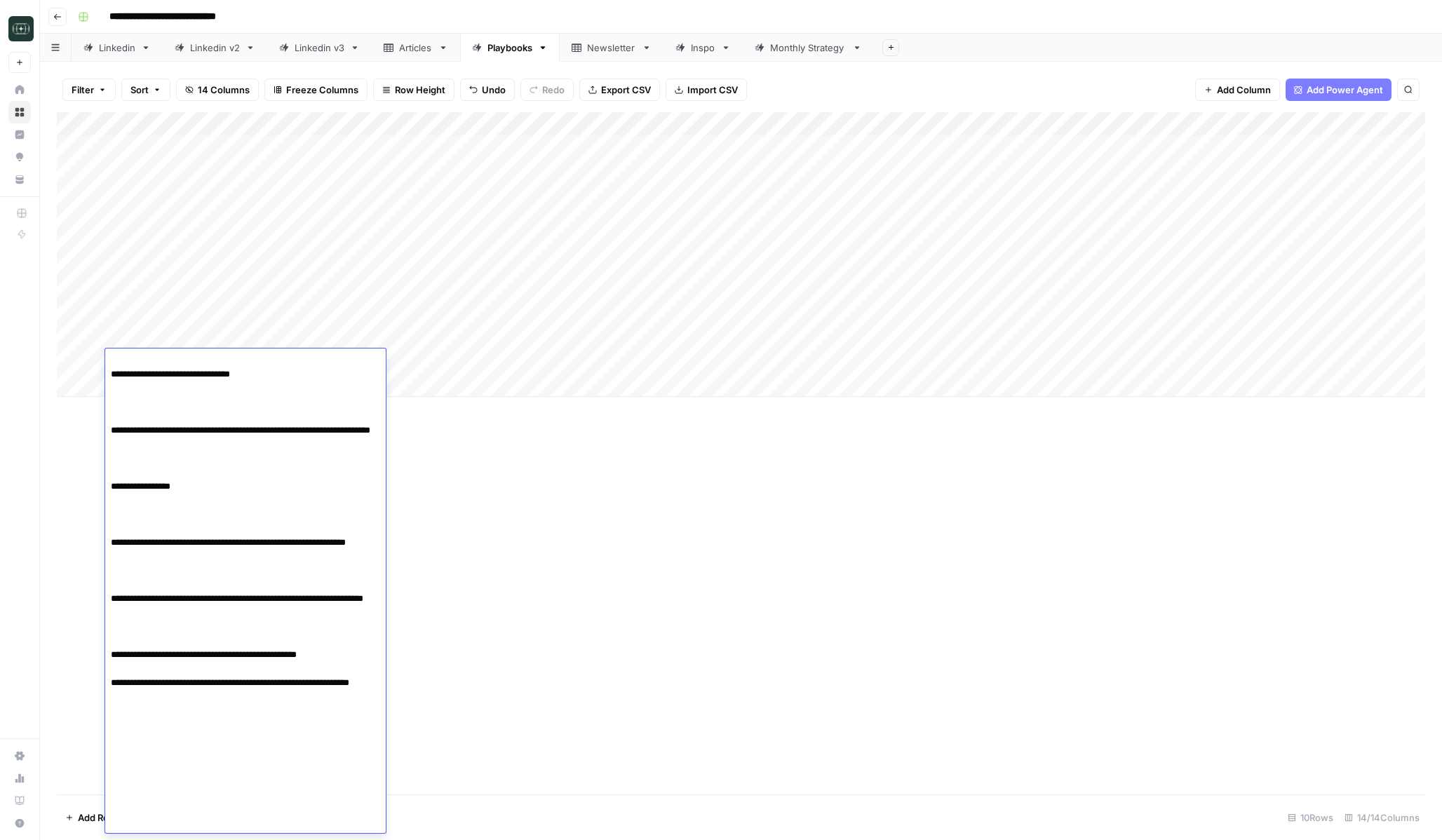
drag, startPoint x: 110, startPoint y: 583, endPoint x: 424, endPoint y: 840, distance: 405.8
click at [424, 840] on body "**********" at bounding box center [721, 420] width 1442 height 840
type textarea "**********"
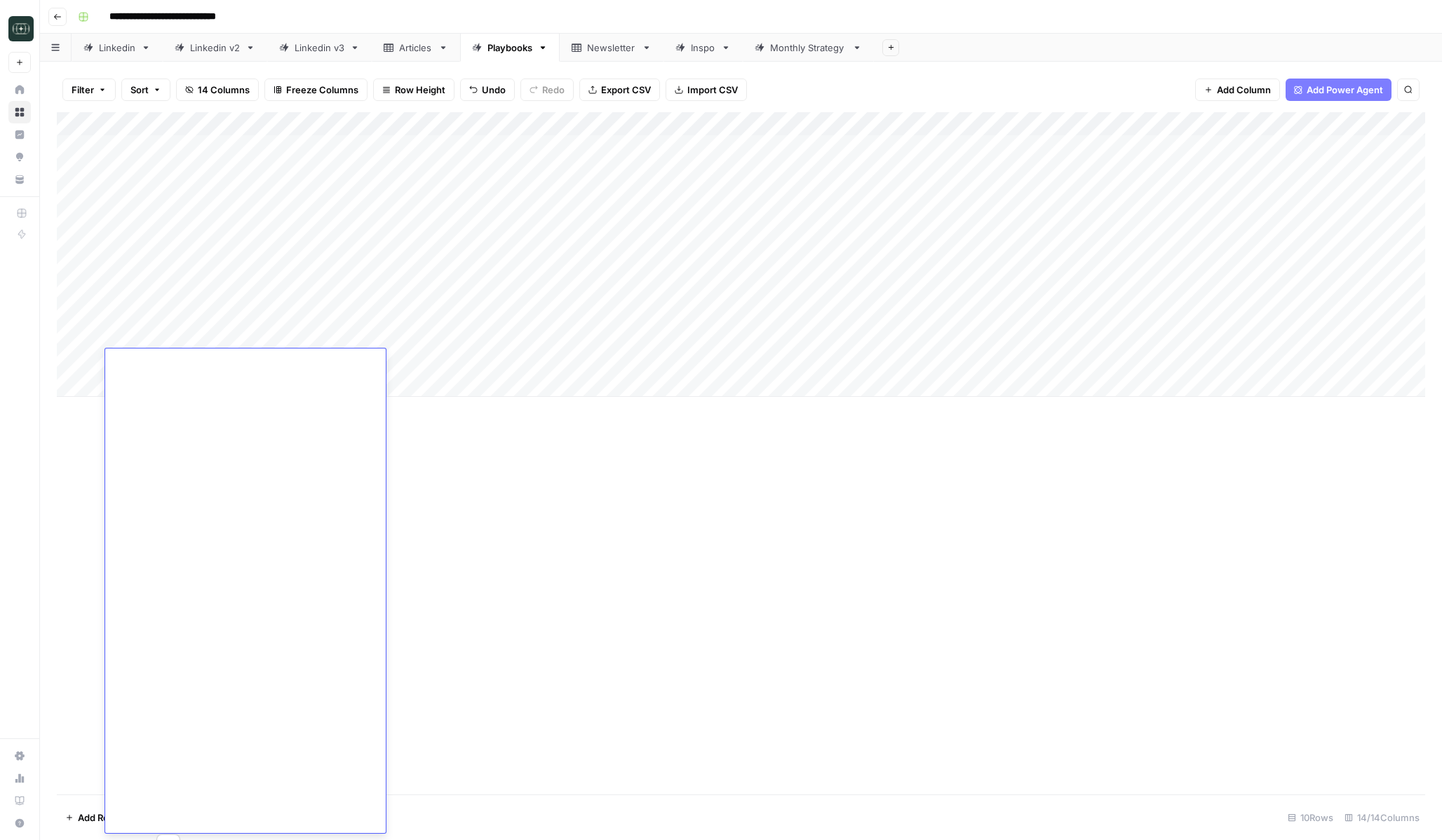
scroll to position [58, 0]
click at [598, 460] on div "Add Column" at bounding box center [740, 454] width 1368 height 683
click at [244, 387] on div "Add Column" at bounding box center [740, 255] width 1368 height 285
click at [197, 381] on textarea at bounding box center [221, 386] width 232 height 20
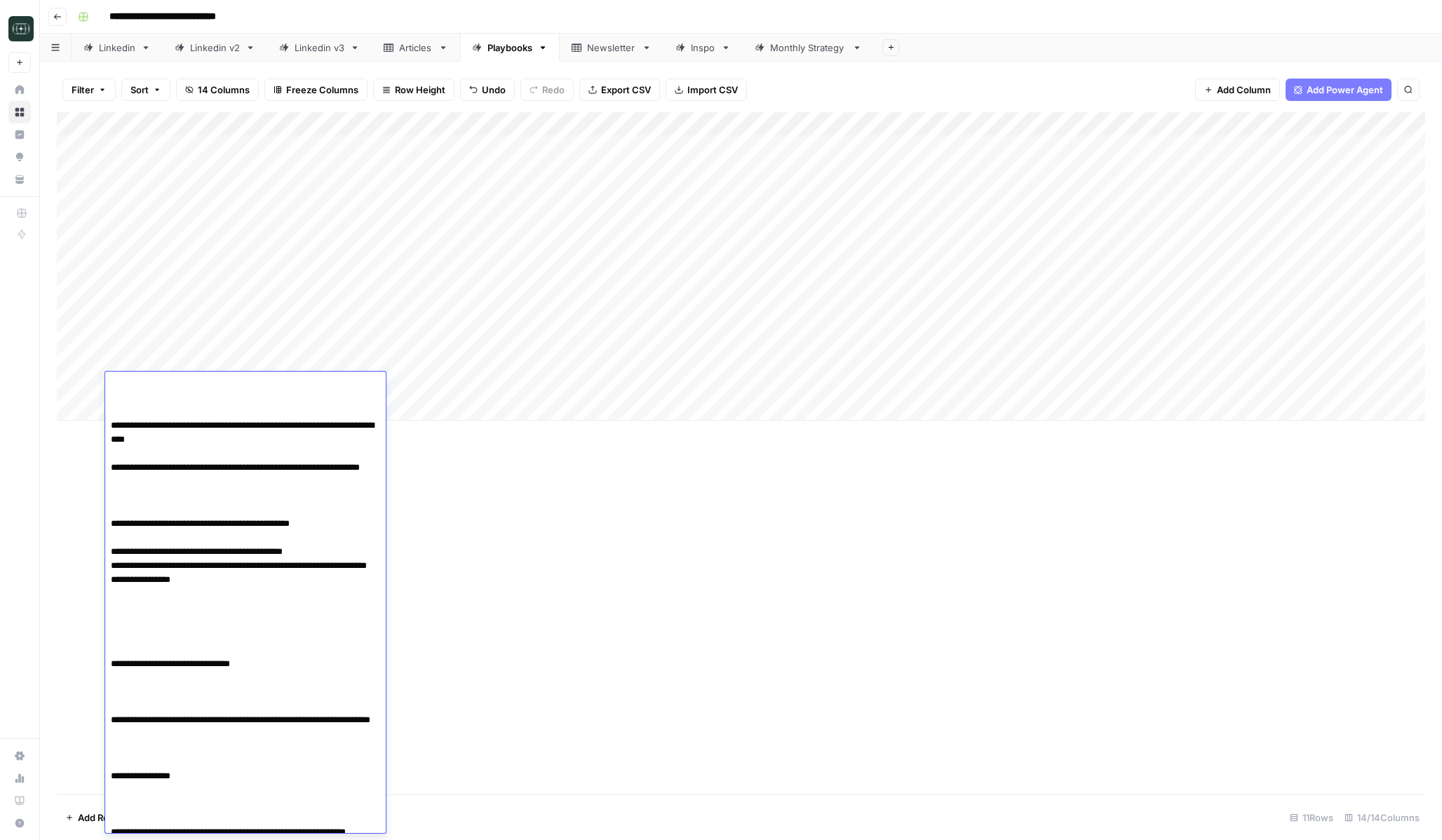
scroll to position [378, 0]
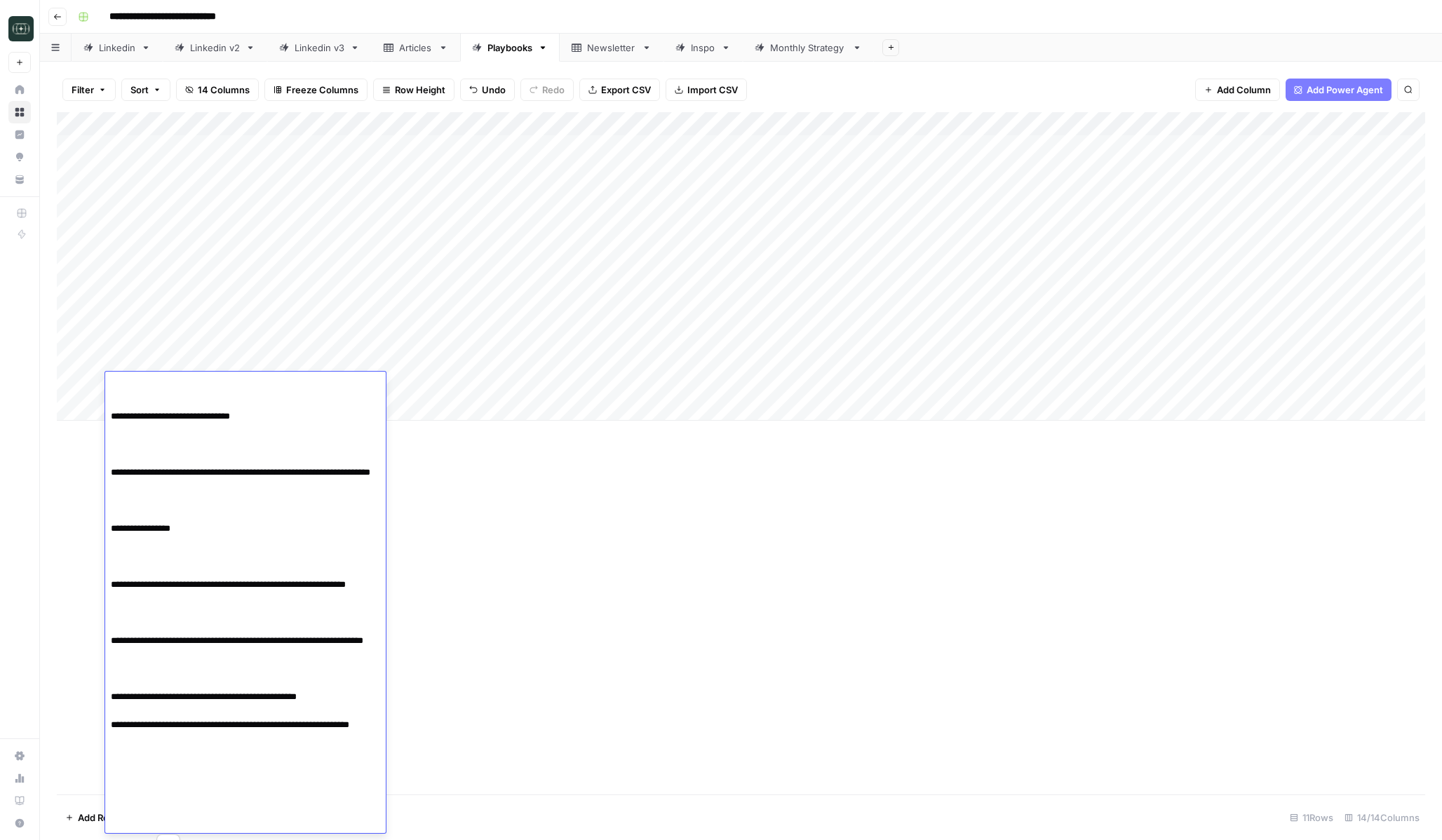
drag, startPoint x: 112, startPoint y: 540, endPoint x: 401, endPoint y: 840, distance: 416.6
click at [401, 840] on body "**********" at bounding box center [721, 420] width 1442 height 840
type textarea "**********"
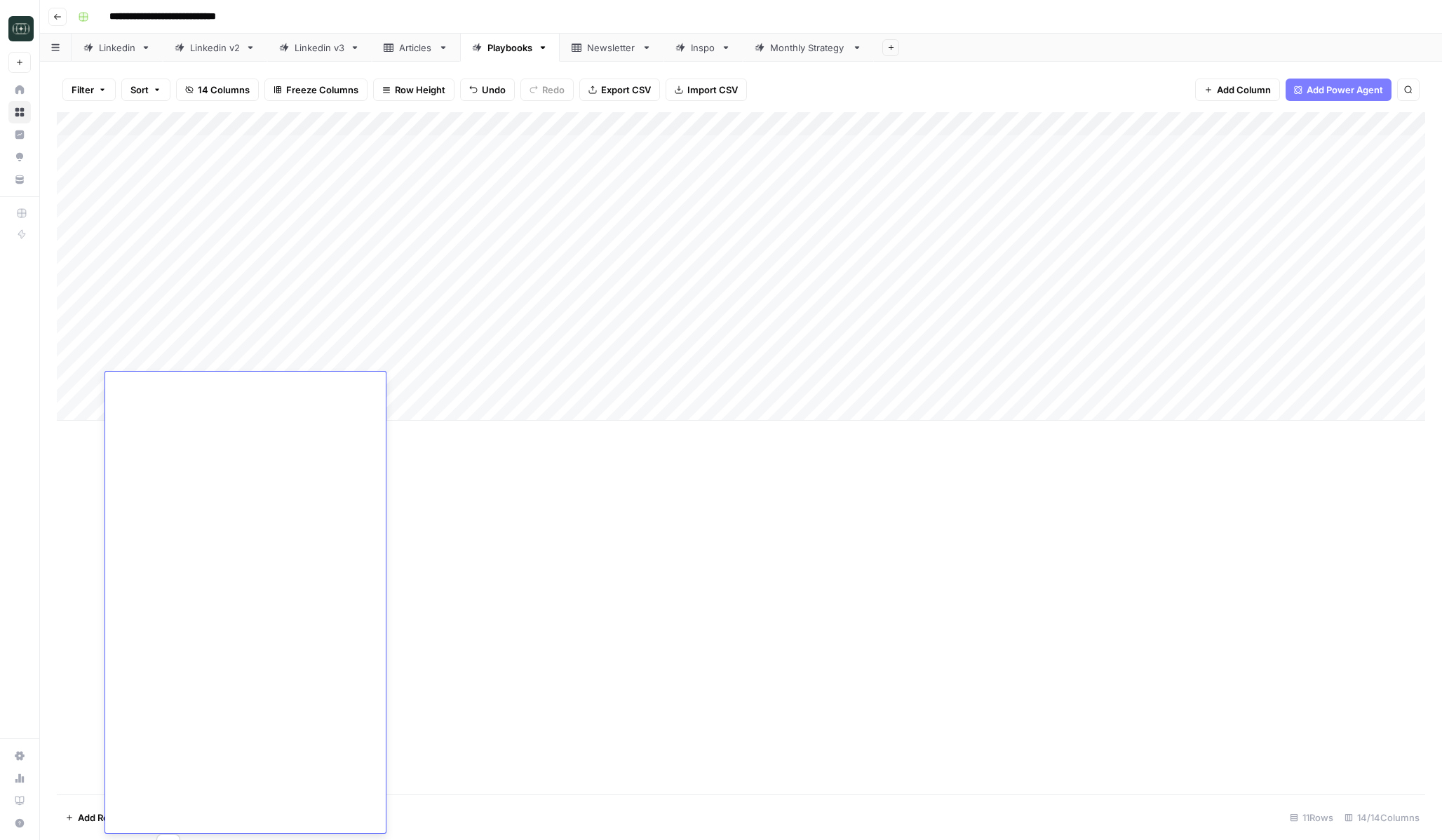
scroll to position [96, 0]
click at [670, 707] on div "Add Column" at bounding box center [740, 454] width 1368 height 683
type textarea "**********"
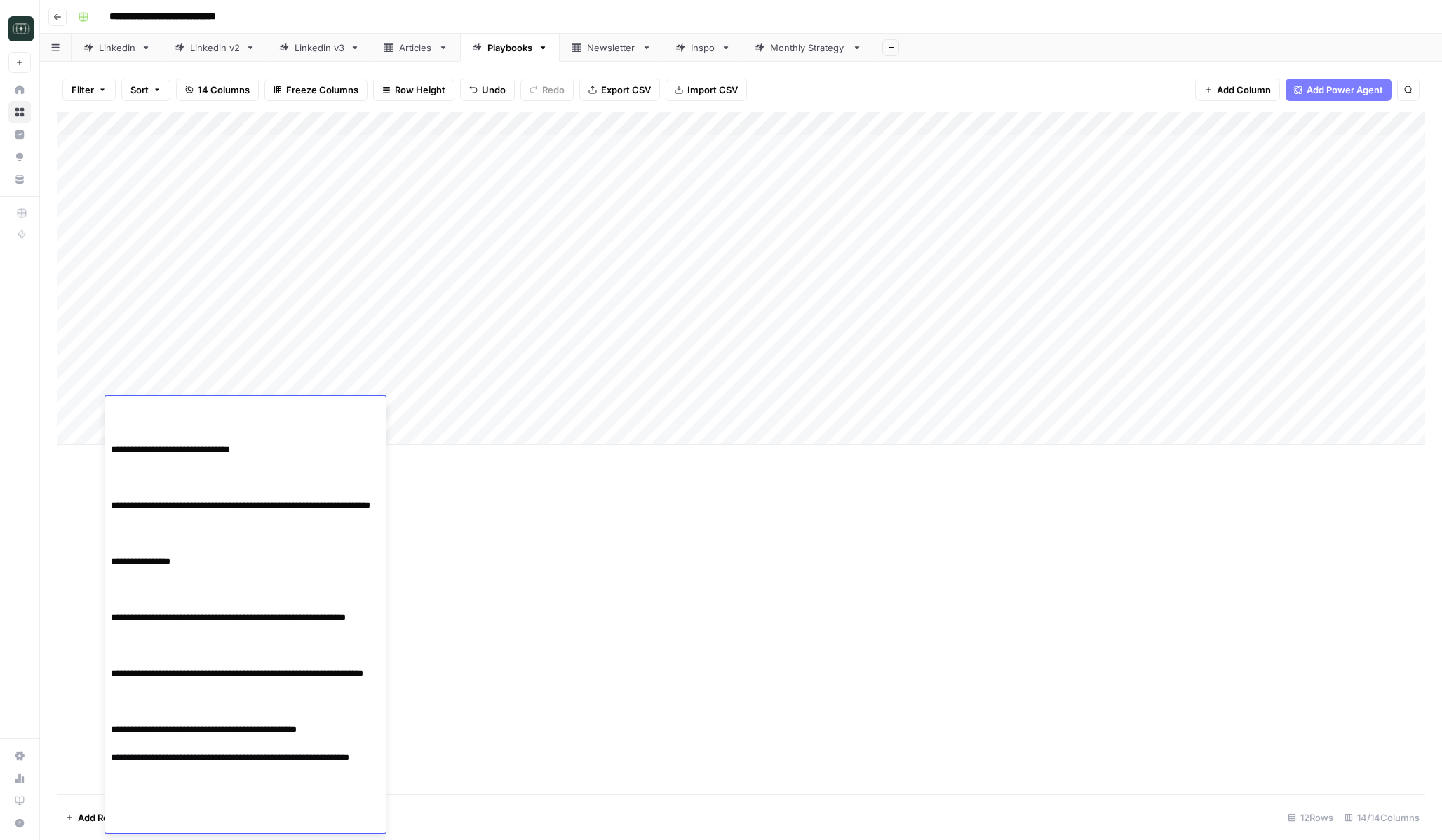
scroll to position [105, 0]
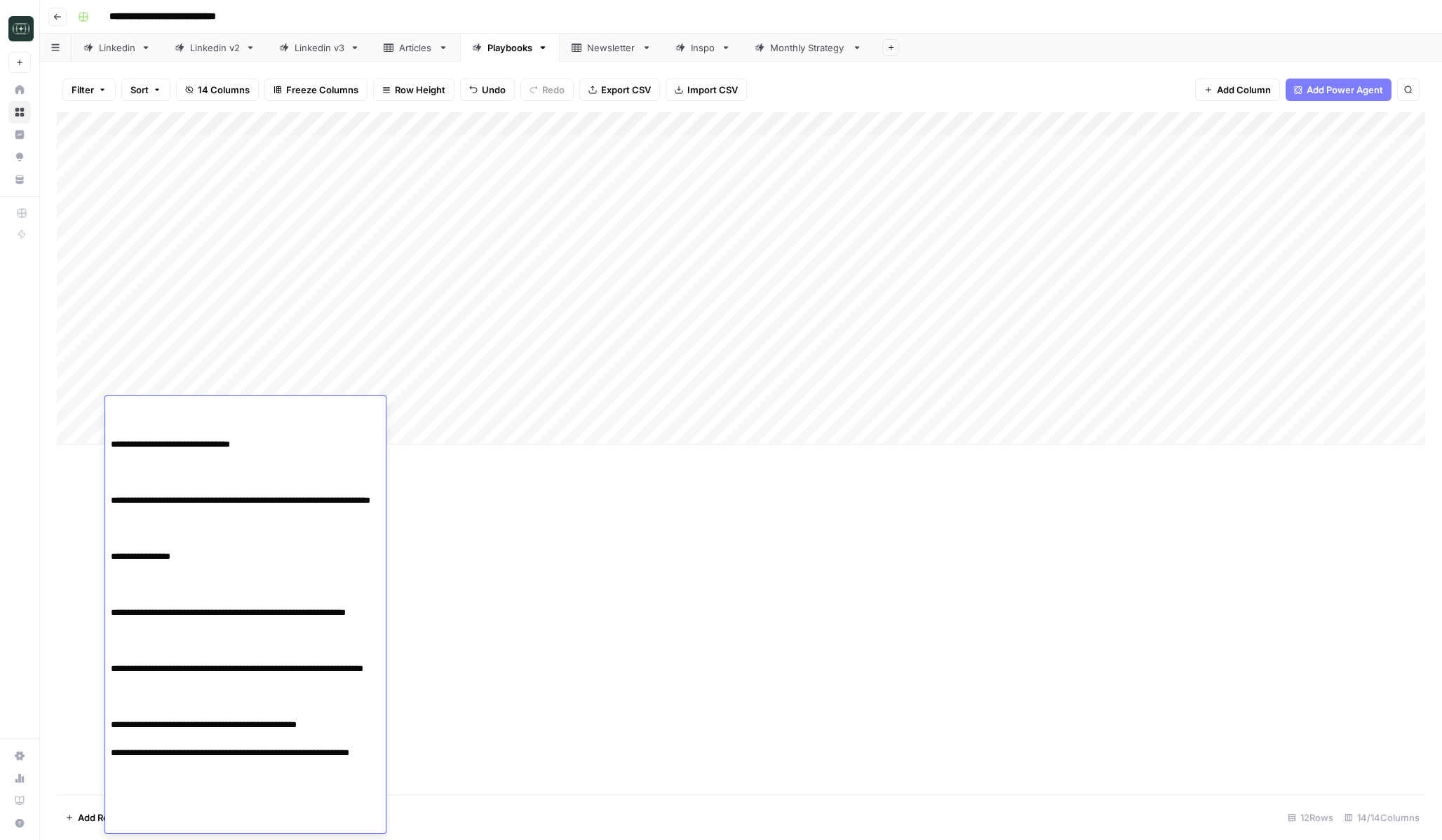
click at [486, 669] on div "Add Column" at bounding box center [740, 454] width 1368 height 683
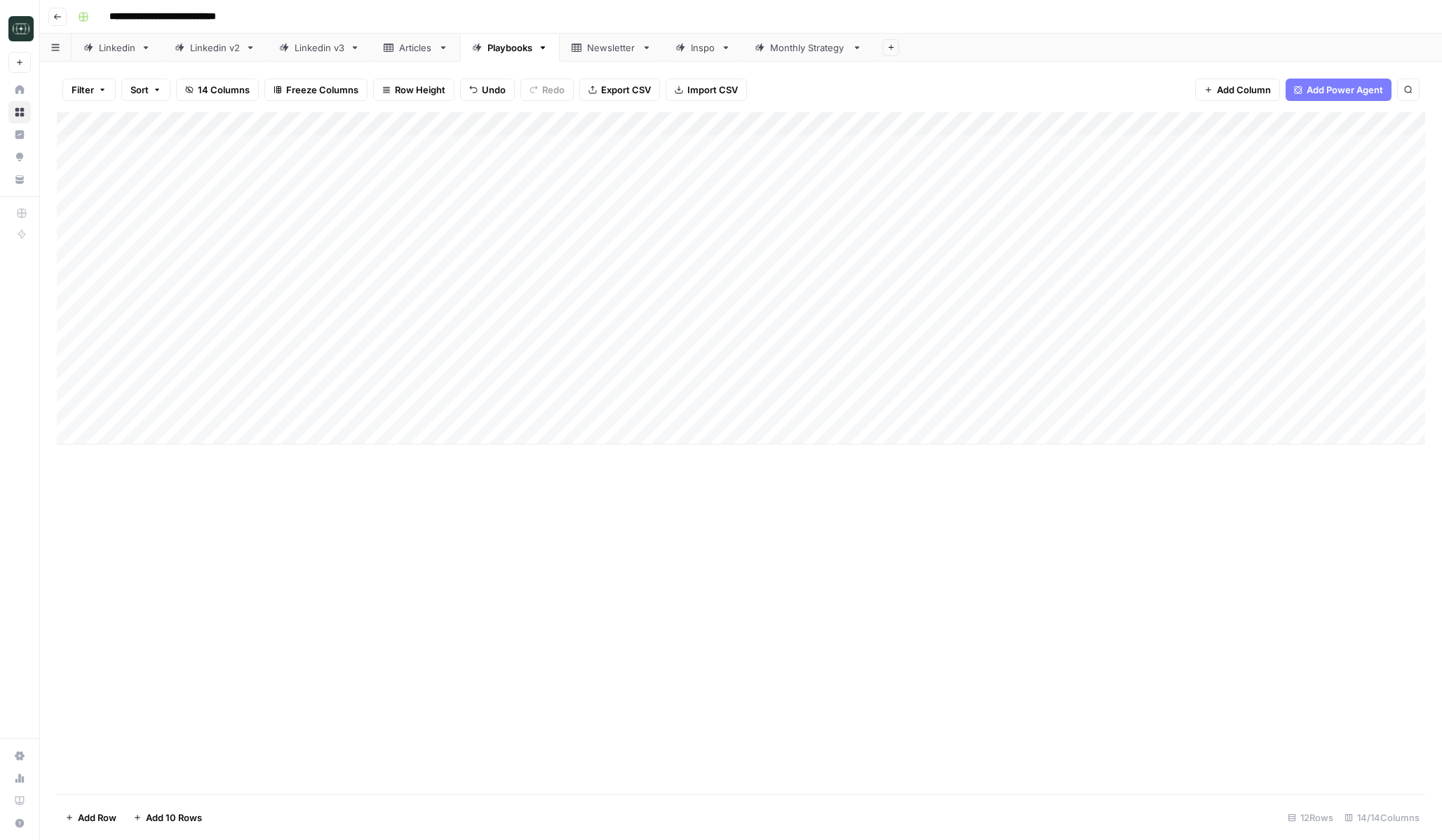
click at [420, 303] on div "Add Column" at bounding box center [740, 279] width 1368 height 332
click at [416, 350] on div "Add Column" at bounding box center [740, 279] width 1368 height 332
click at [415, 334] on div "Add Column" at bounding box center [740, 279] width 1368 height 332
click at [415, 362] on div "Add Column" at bounding box center [740, 279] width 1368 height 332
click at [415, 381] on div "Add Column" at bounding box center [740, 279] width 1368 height 332
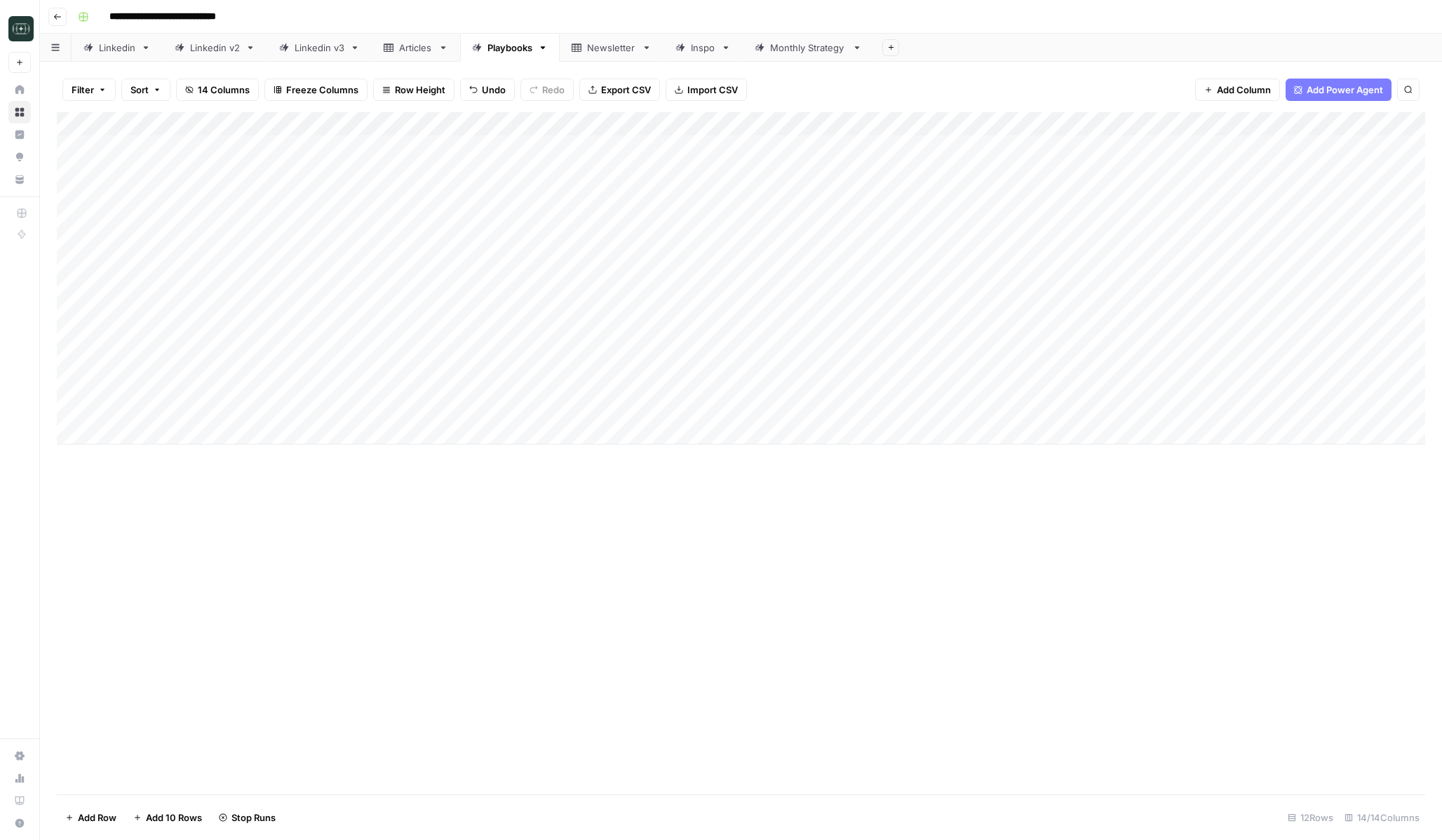
click at [415, 405] on div "Add Column" at bounding box center [740, 279] width 1368 height 332
click at [681, 319] on div "Add Column" at bounding box center [740, 279] width 1368 height 332
click at [677, 334] on div "Add Column" at bounding box center [740, 279] width 1368 height 332
click at [645, 372] on div "Add Column" at bounding box center [740, 279] width 1368 height 332
click at [645, 386] on div "Add Column" at bounding box center [740, 279] width 1368 height 332
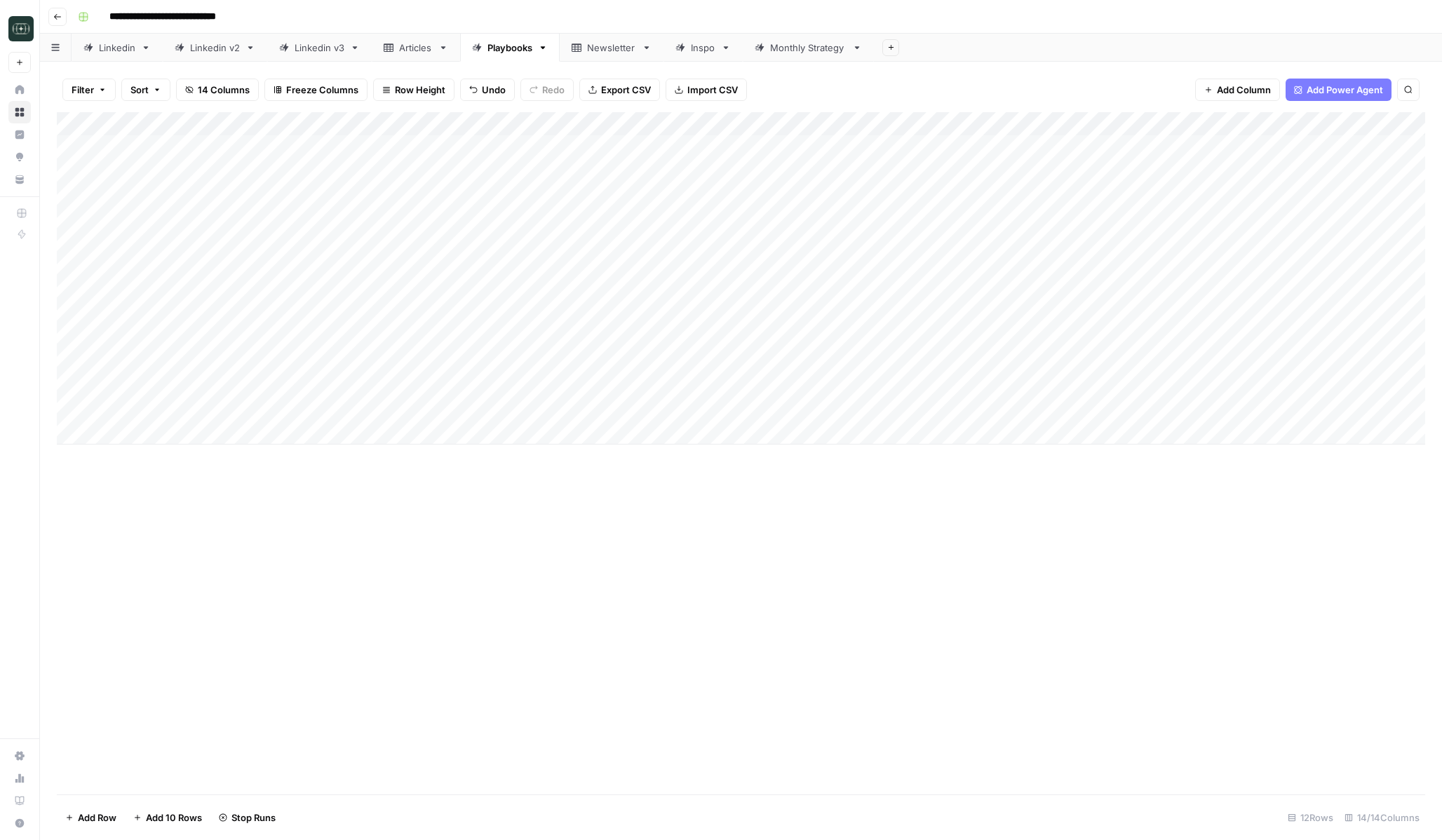
click at [645, 406] on div "Add Column" at bounding box center [740, 279] width 1368 height 332
click at [798, 47] on div "Monthly Strategy" at bounding box center [808, 48] width 77 height 14
click at [710, 146] on div "Add Column" at bounding box center [740, 195] width 1368 height 165
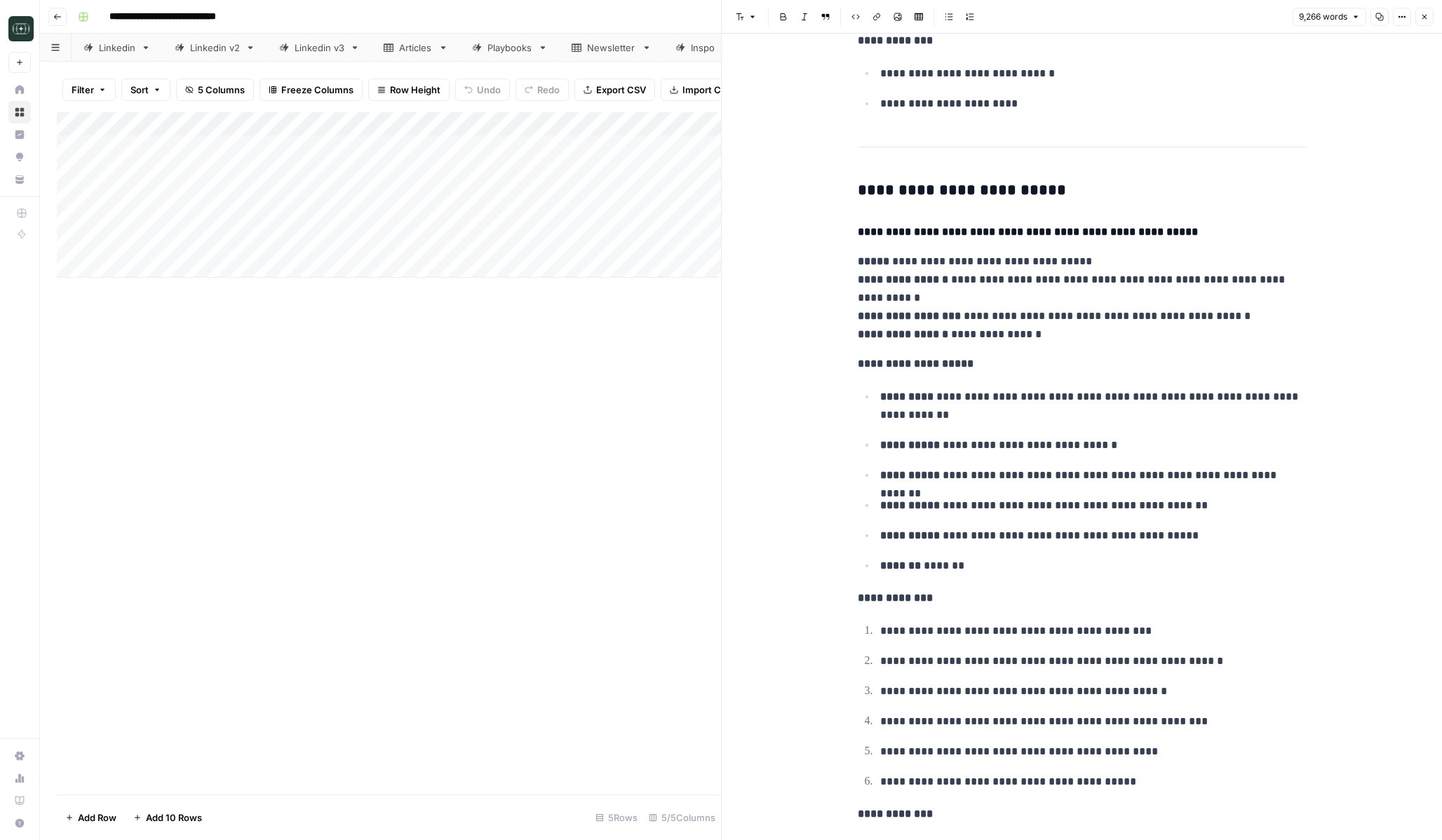
scroll to position [27237, 0]
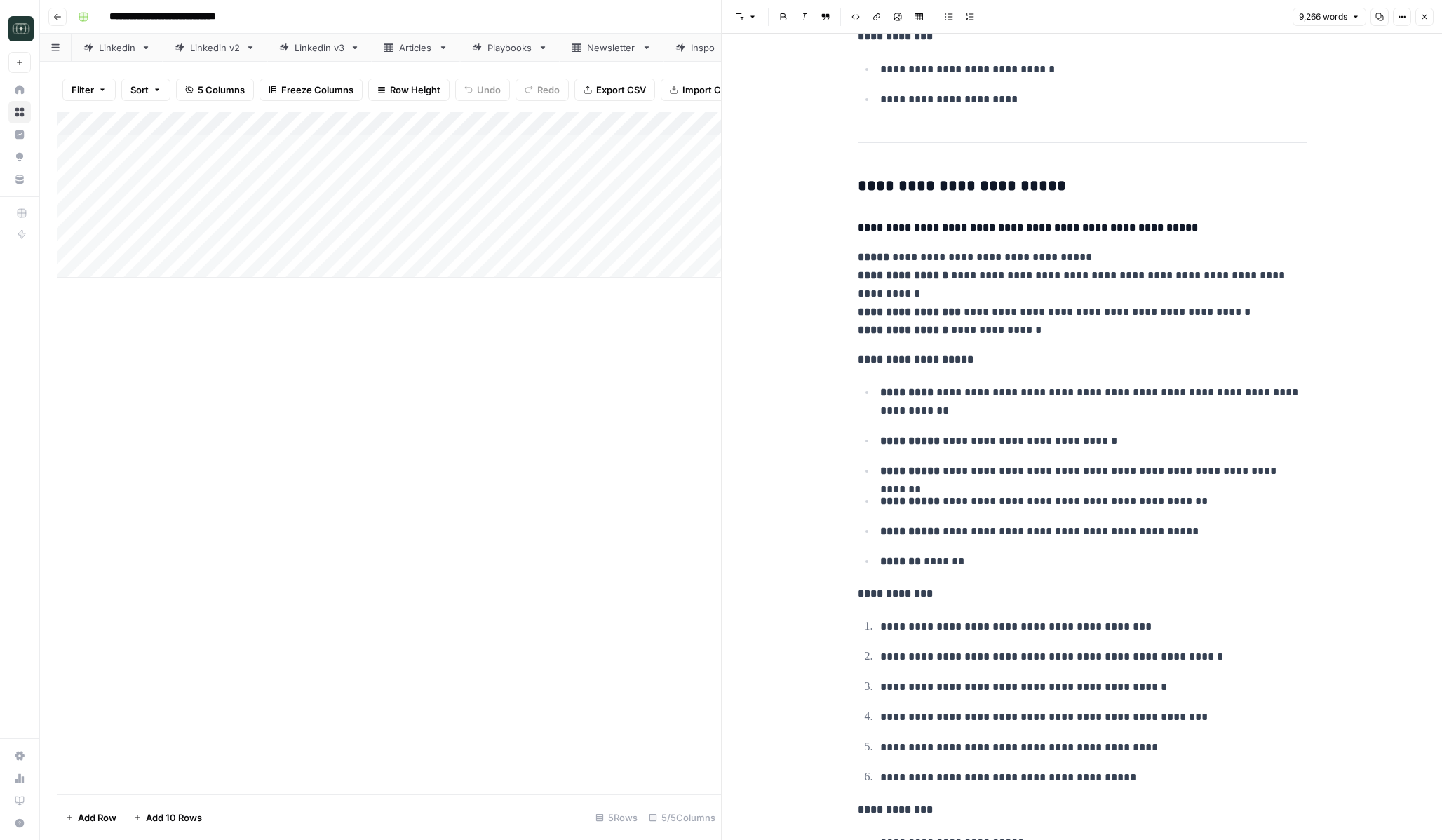
click at [1425, 16] on icon "button" at bounding box center [1424, 17] width 8 height 8
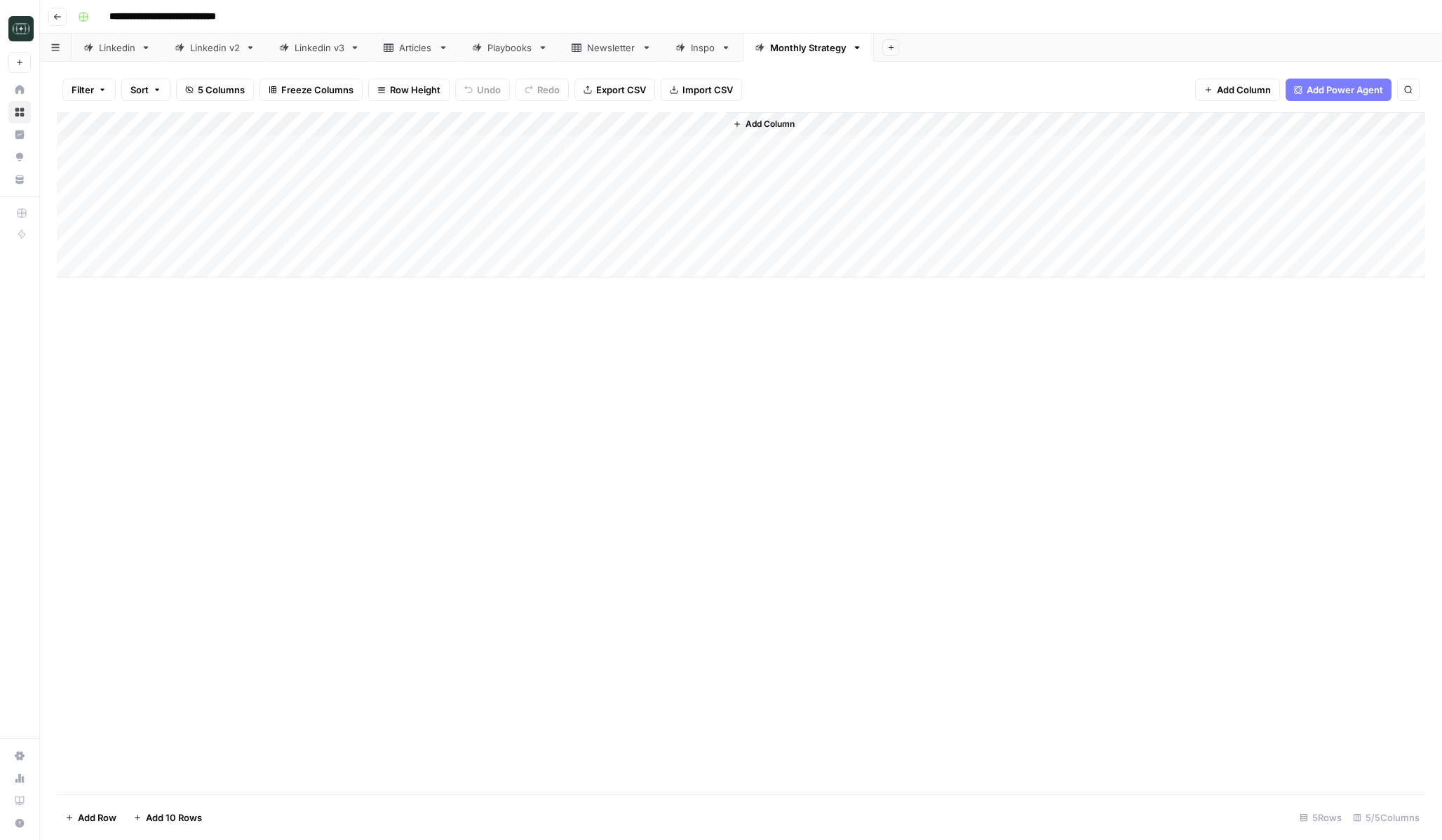
click at [47, 18] on header "**********" at bounding box center [740, 17] width 1402 height 34
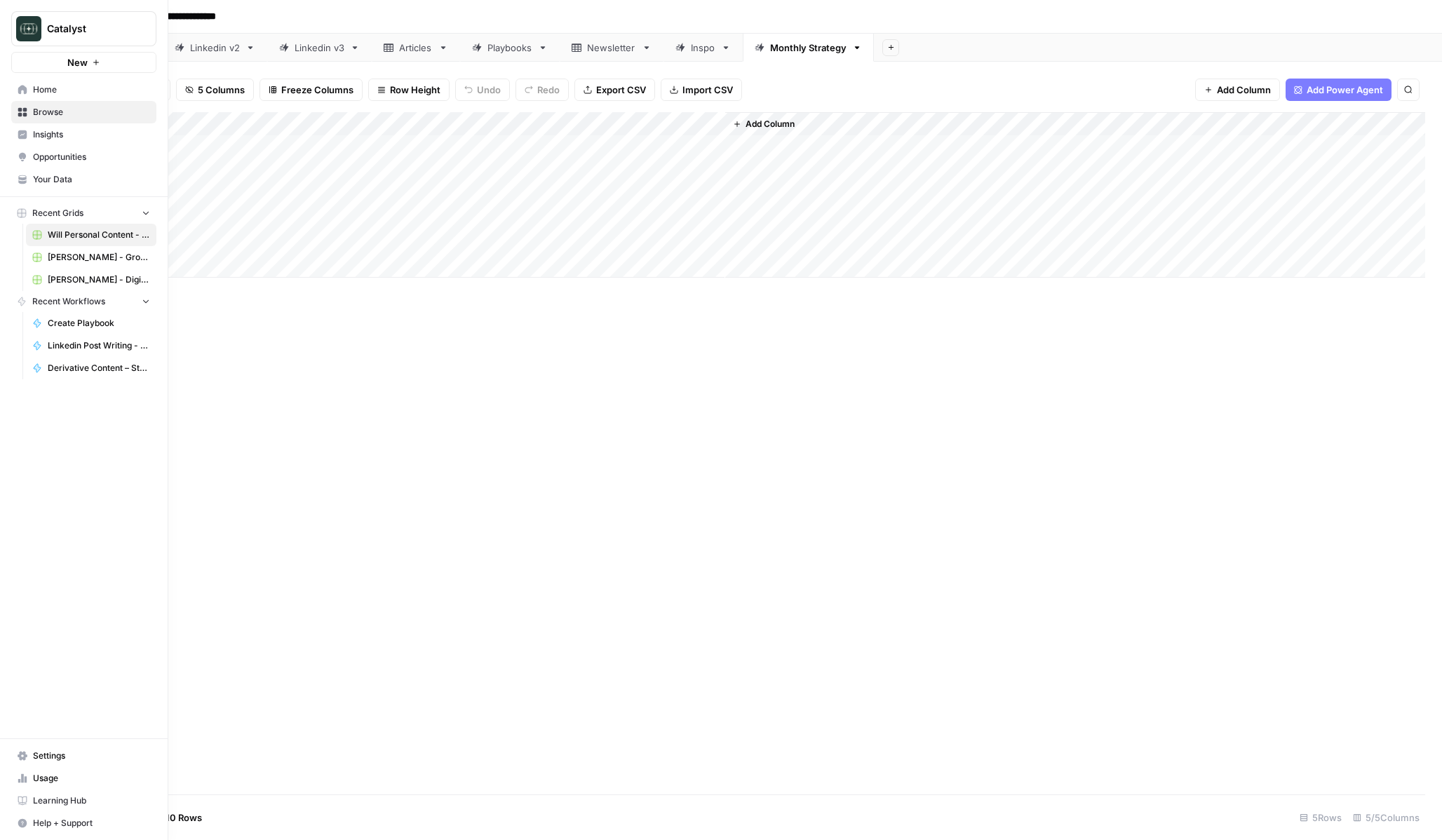
click at [21, 85] on icon at bounding box center [23, 90] width 10 height 10
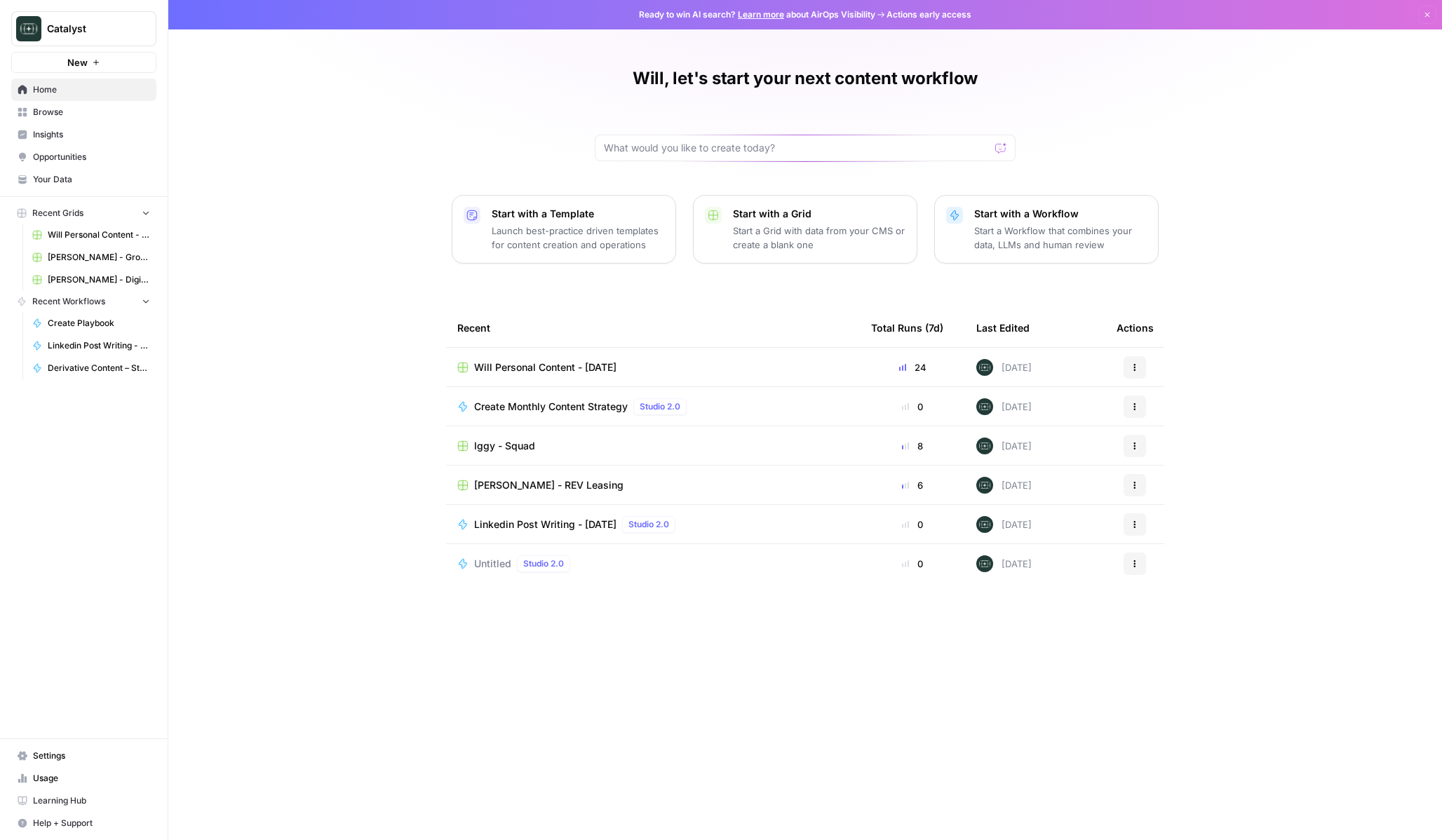
click at [53, 117] on span "Browse" at bounding box center [92, 111] width 117 height 13
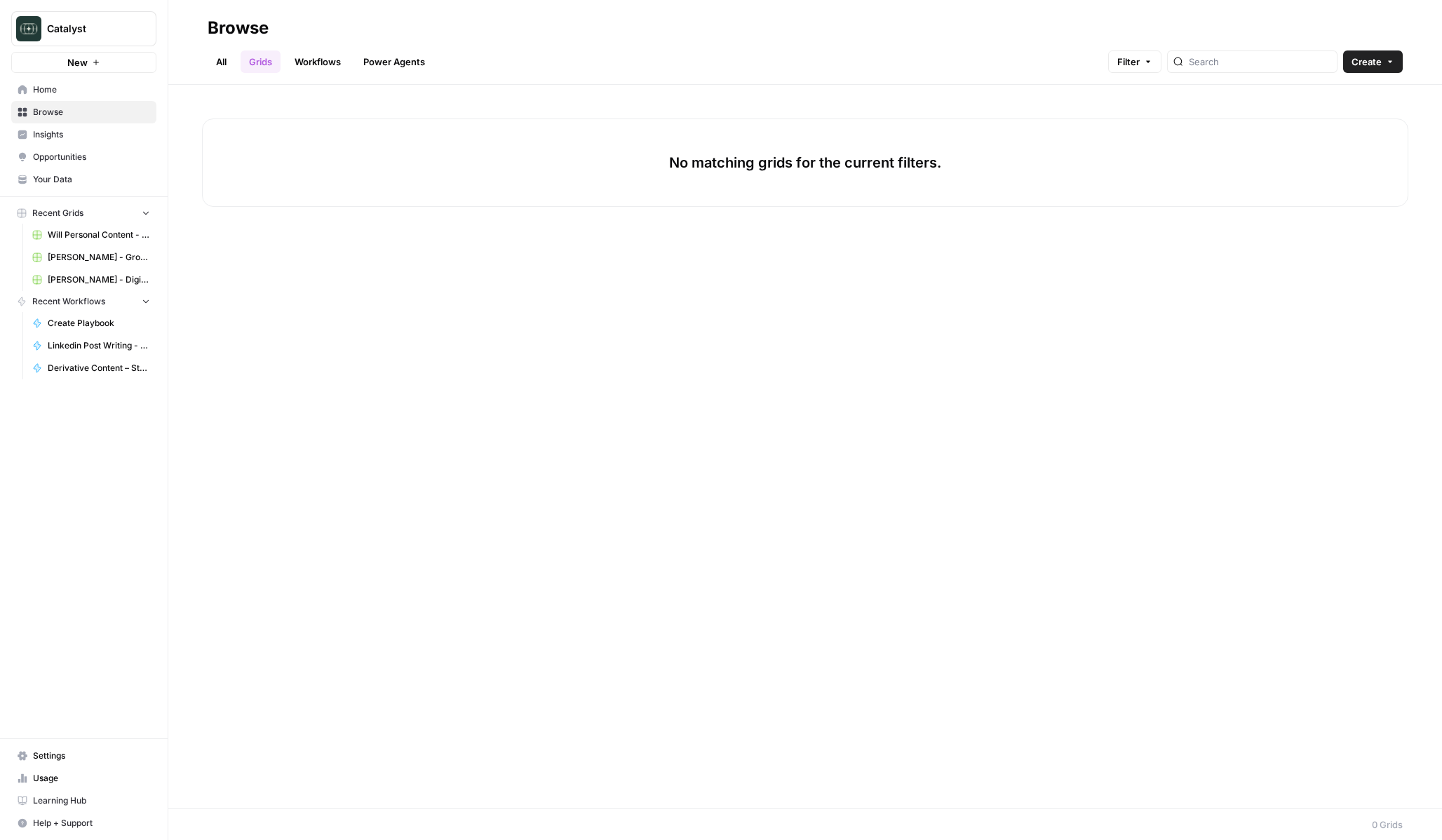
click at [229, 65] on link "All" at bounding box center [221, 62] width 27 height 23
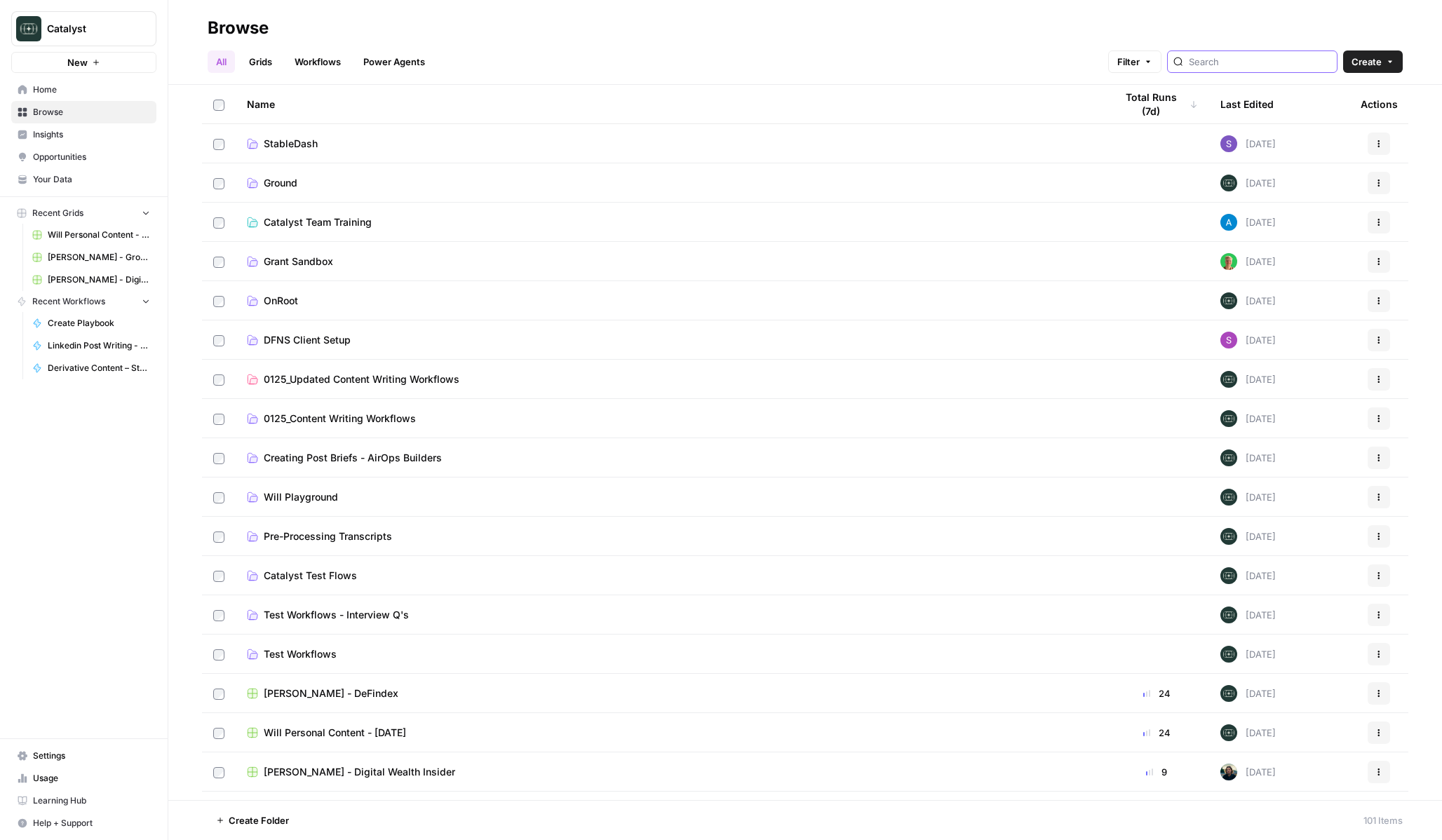
click at [1293, 61] on input "search" at bounding box center [1260, 62] width 142 height 14
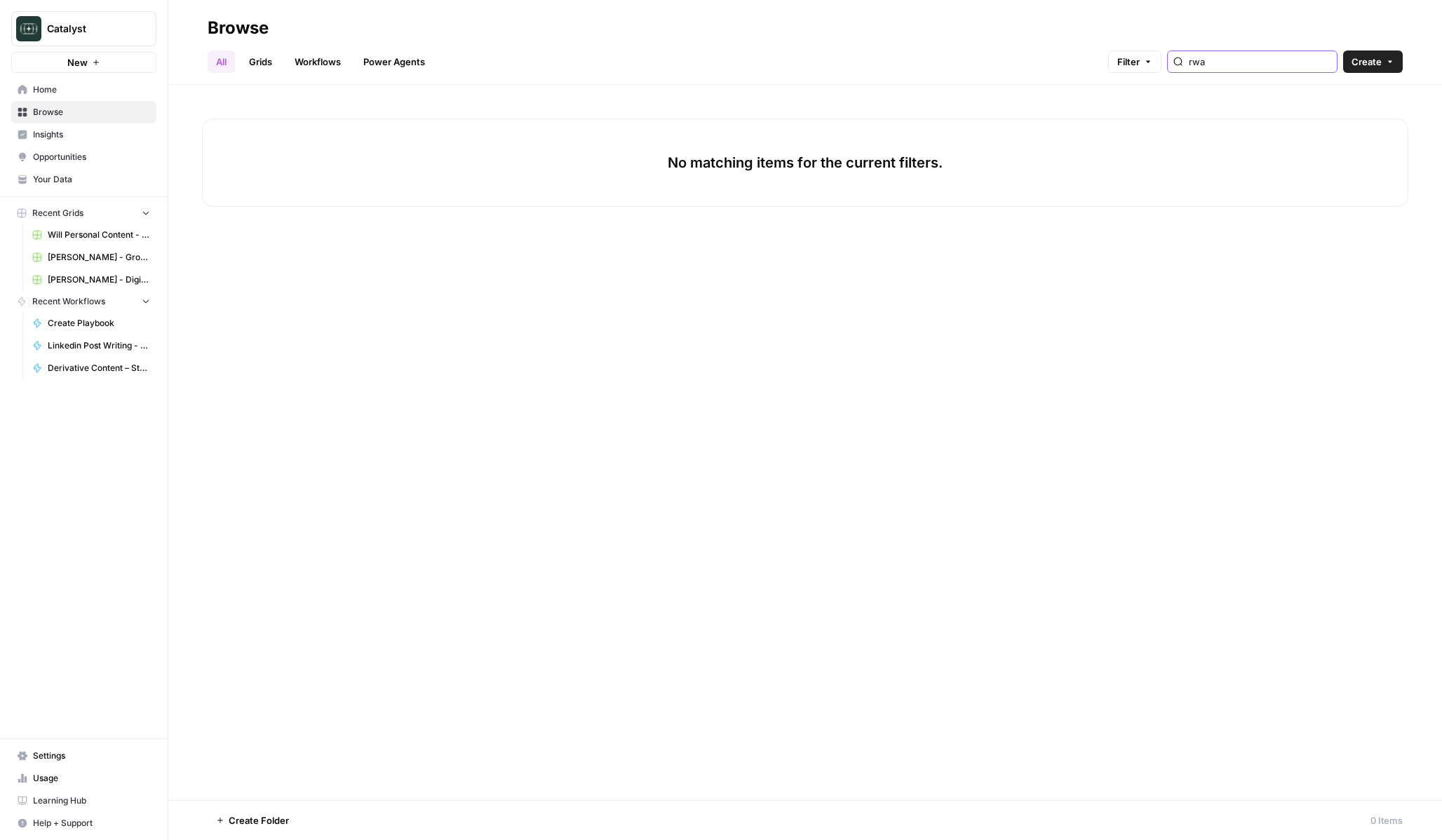
type input "rwa"
click at [272, 63] on link "Grids" at bounding box center [261, 62] width 40 height 23
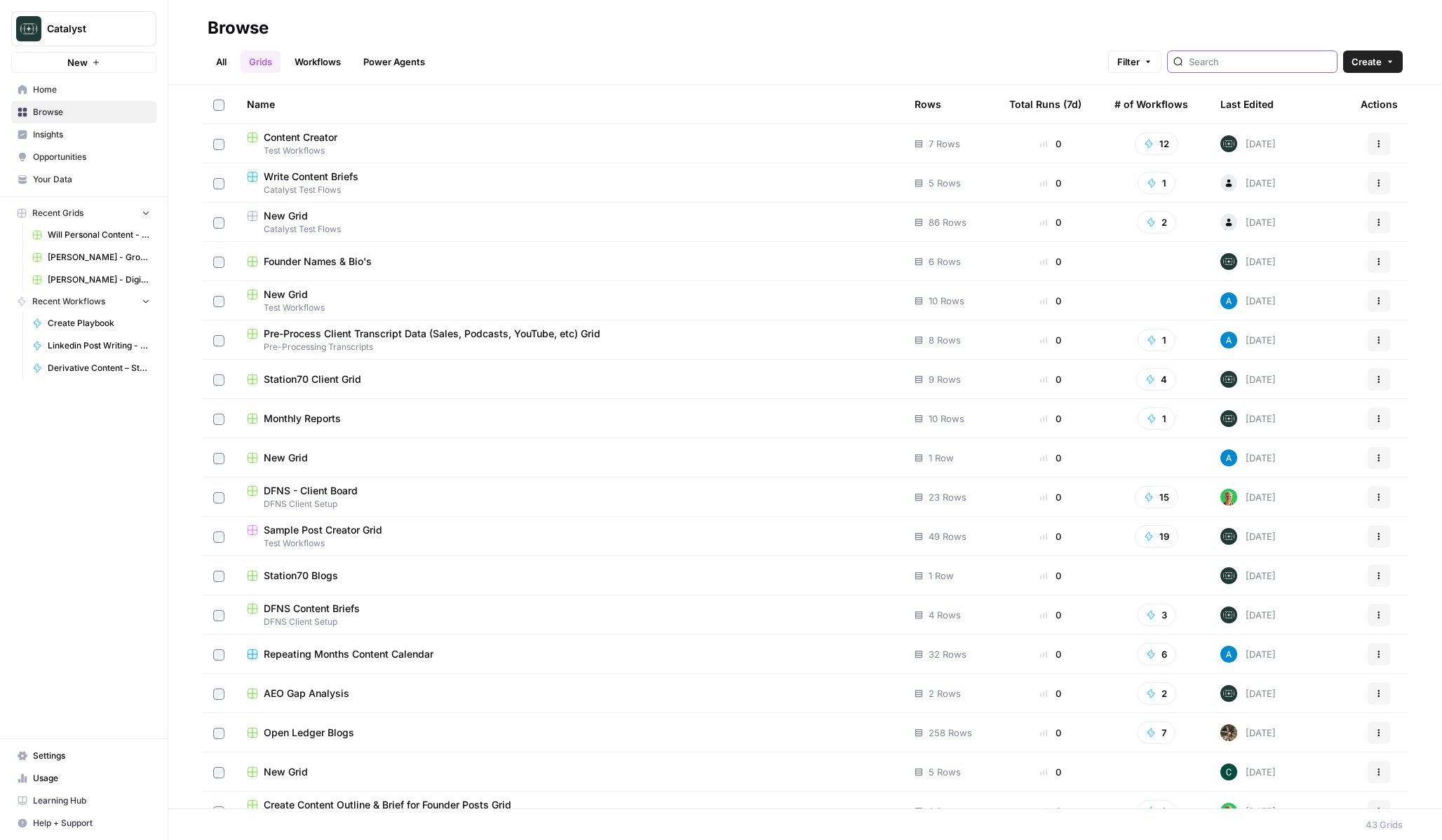
click at [1278, 59] on input "search" at bounding box center [1260, 62] width 142 height 14
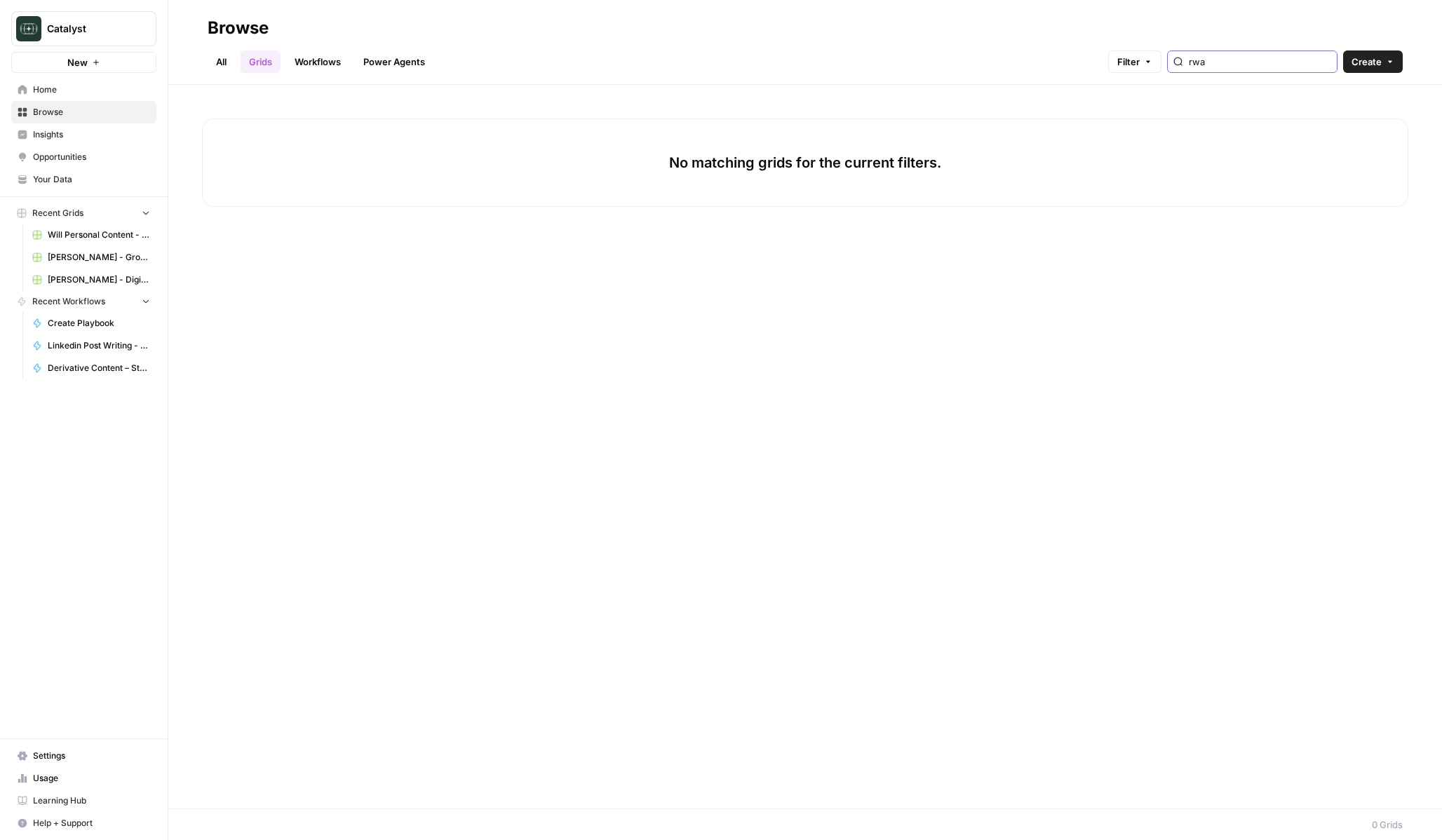
type input "rwa"
click at [75, 239] on span "Will Personal Content - [DATE]" at bounding box center [99, 235] width 103 height 13
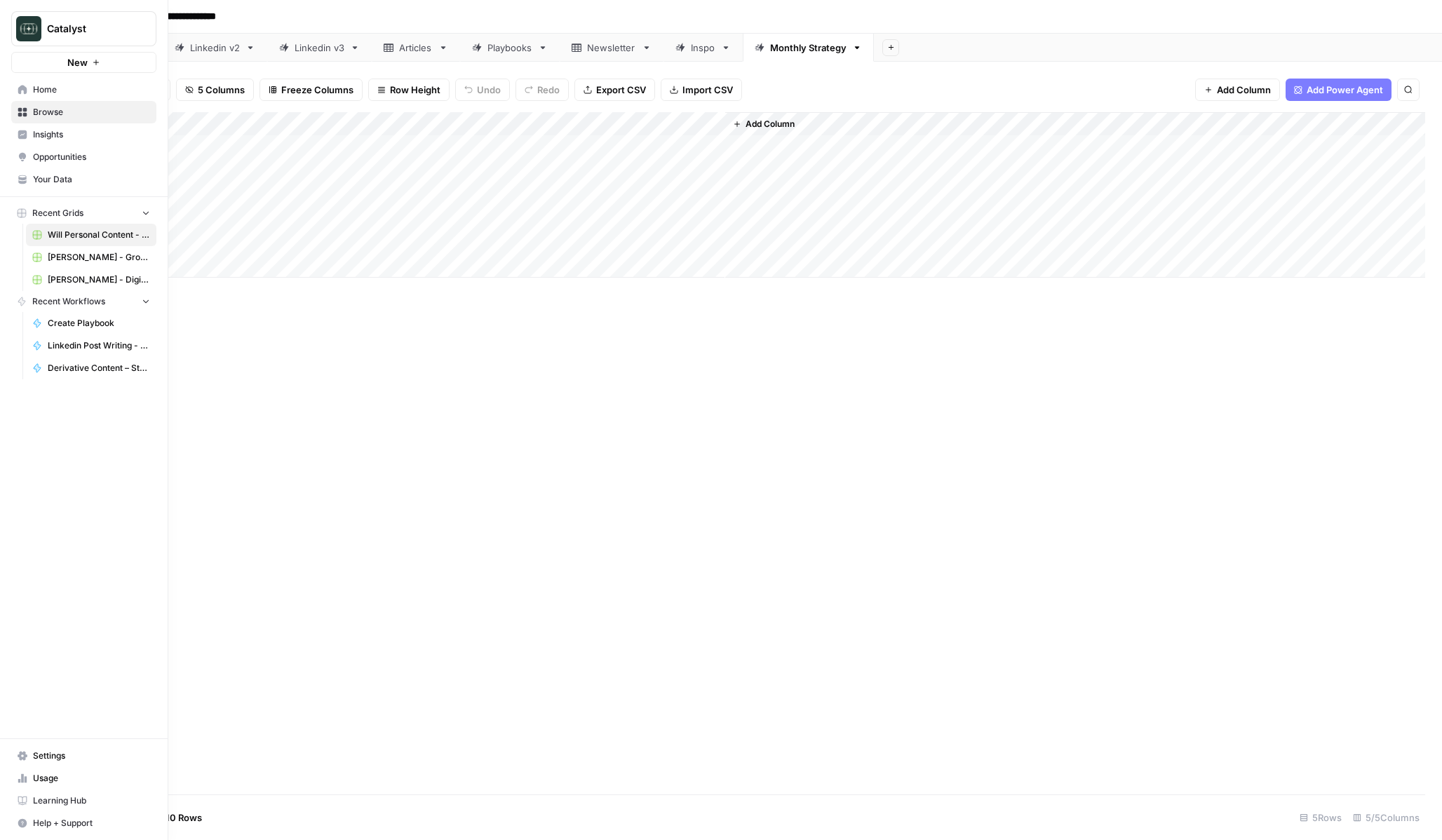
click at [27, 191] on nav "Home Browse Insights Opportunities Your Data" at bounding box center [84, 134] width 167 height 123
click at [32, 182] on link "Your Data" at bounding box center [84, 179] width 145 height 23
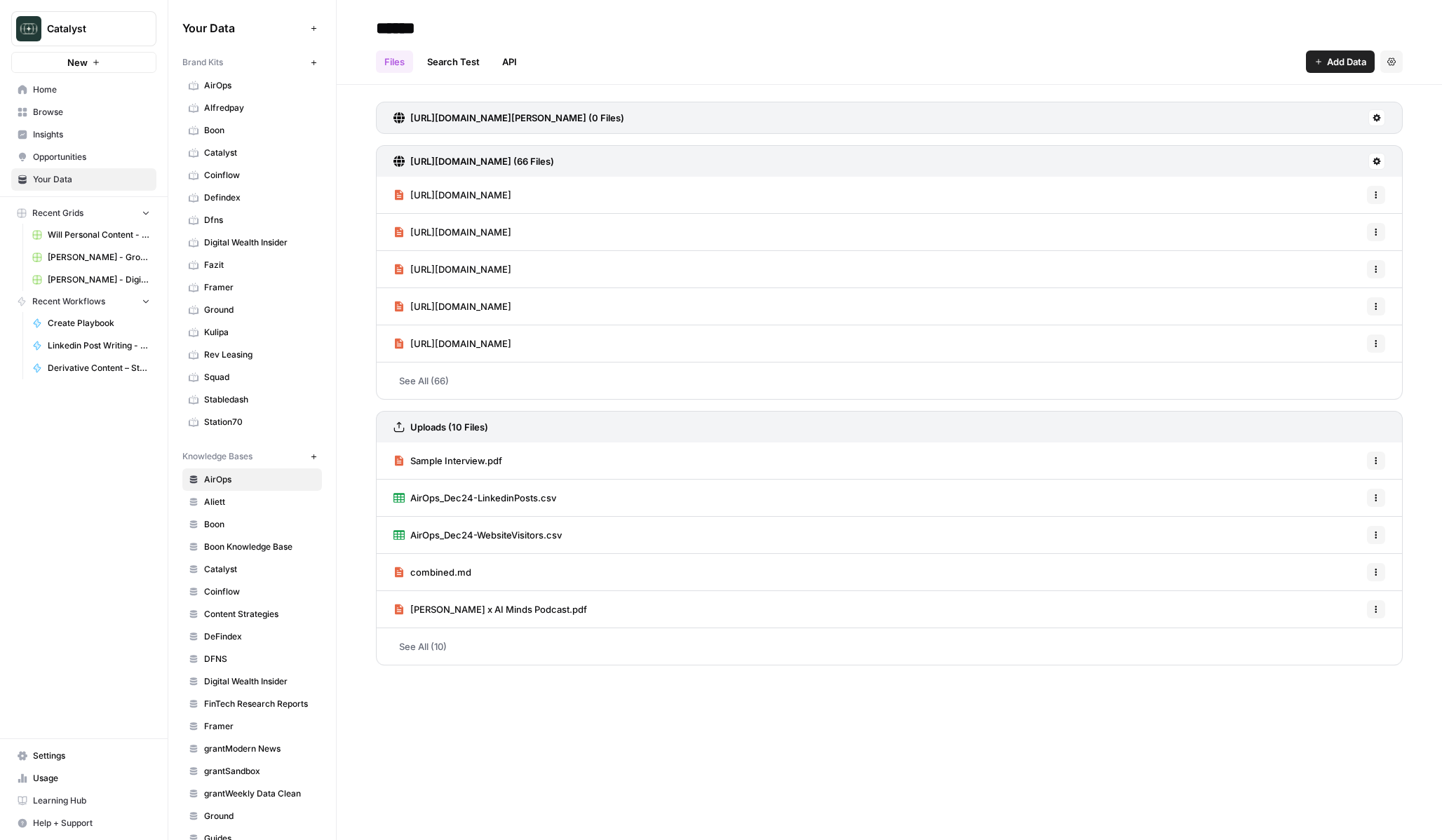
click at [316, 69] on button "New" at bounding box center [313, 62] width 17 height 17
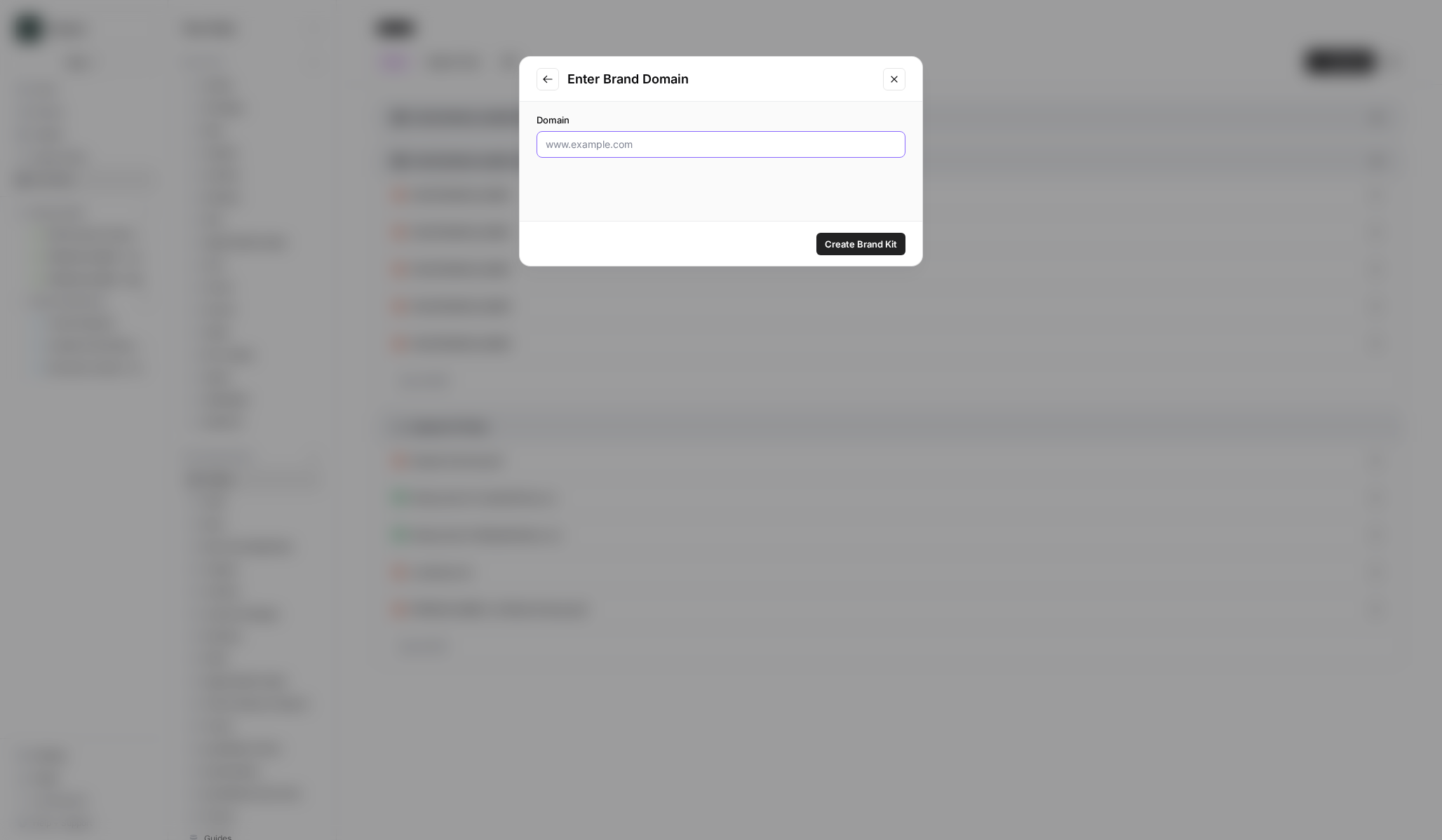
click at [589, 145] on input "Domain" at bounding box center [721, 144] width 350 height 14
paste input "[URL][DOMAIN_NAME]"
type input "[URL][DOMAIN_NAME]"
click at [869, 247] on span "Create Brand Kit" at bounding box center [861, 244] width 73 height 14
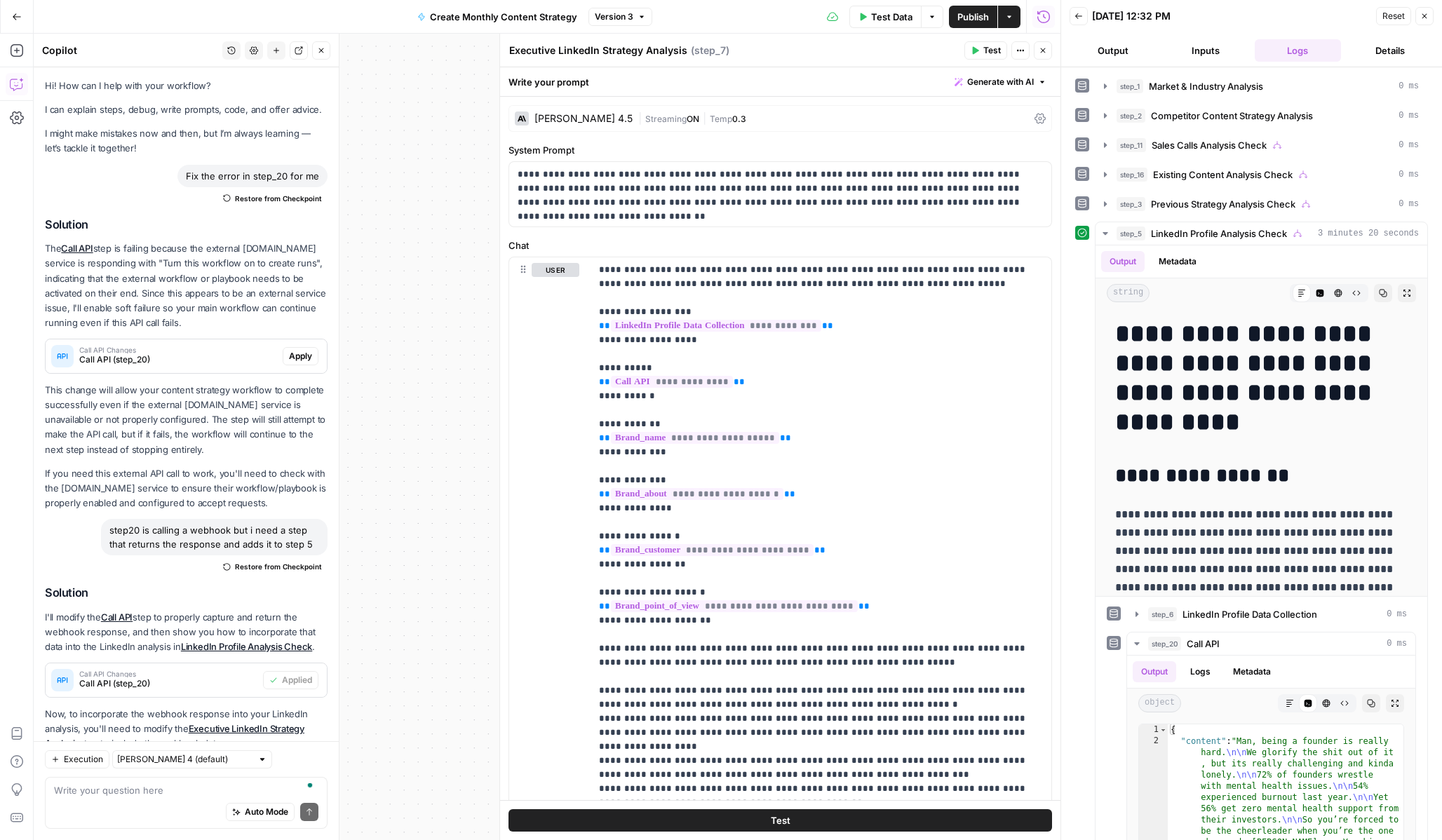
scroll to position [1770, 0]
